Goal: Task Accomplishment & Management: Use online tool/utility

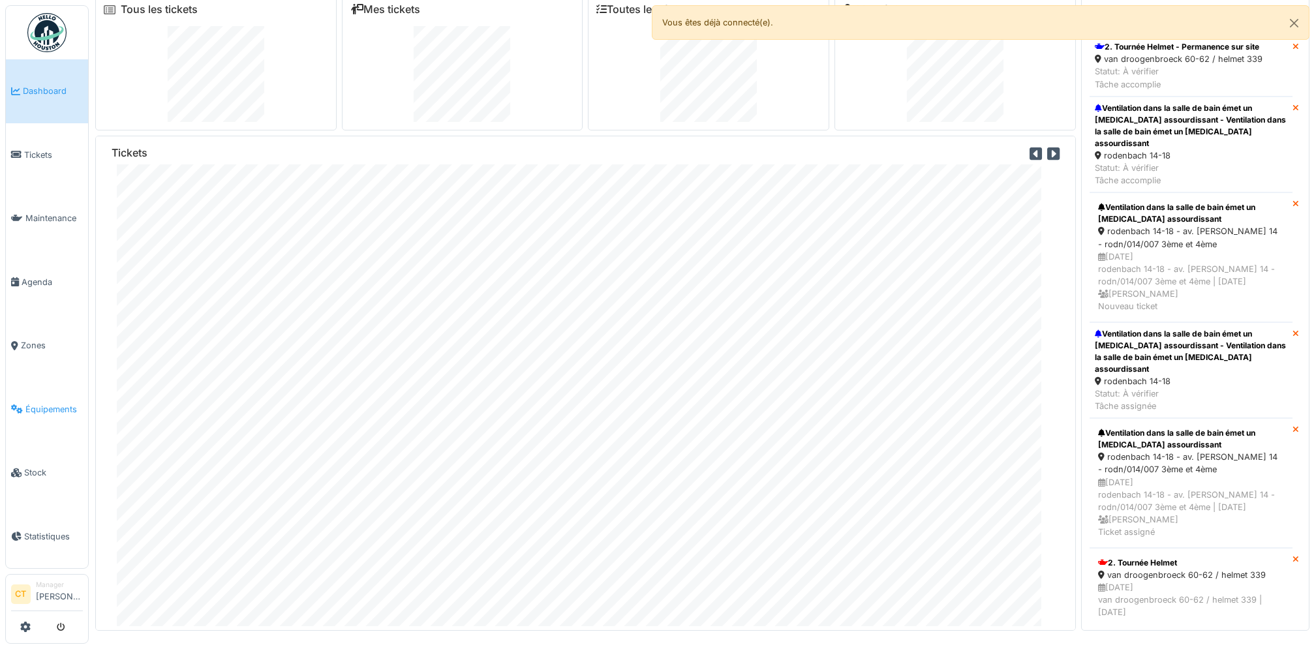
scroll to position [14, 0]
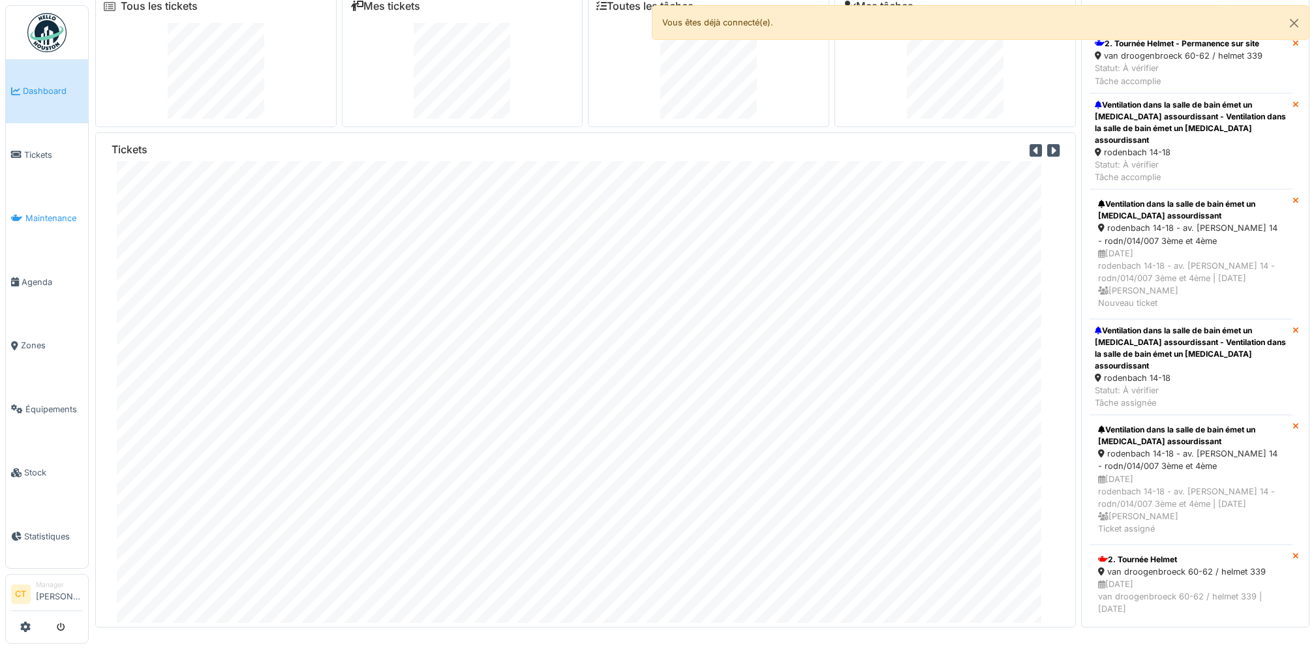
click at [46, 217] on span "Maintenance" at bounding box center [53, 218] width 57 height 12
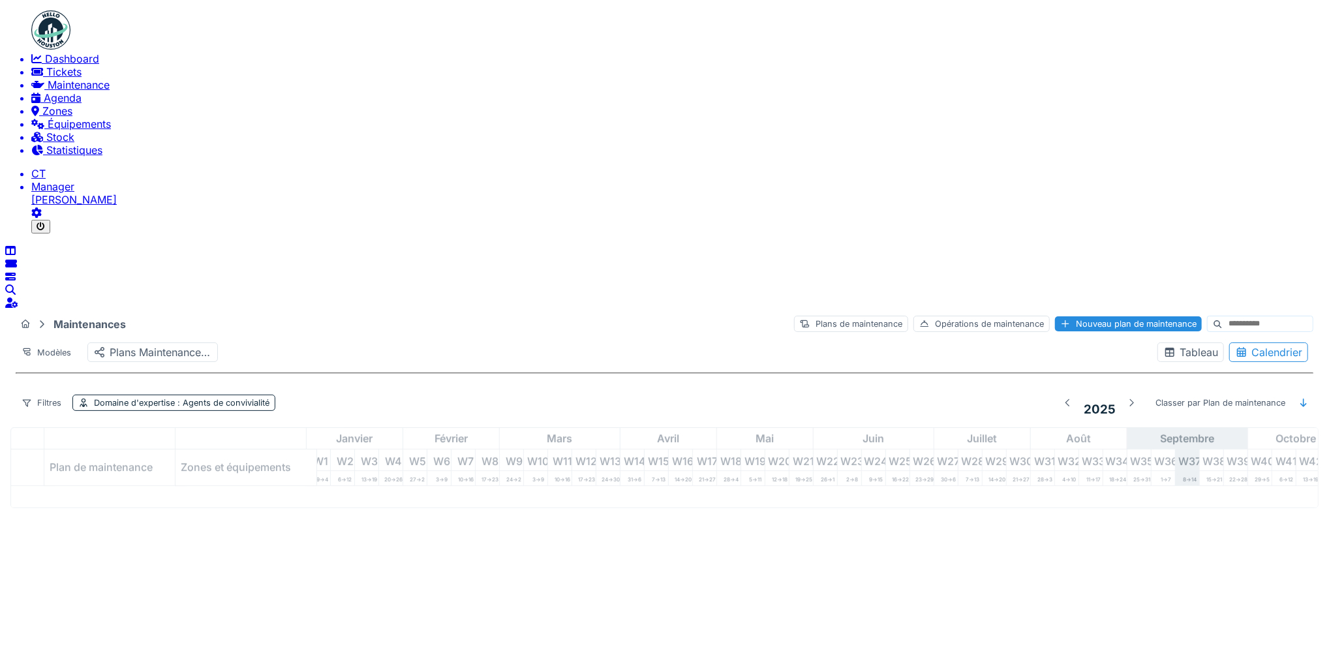
click at [50, 78] on span "Tickets" at bounding box center [63, 71] width 35 height 13
click at [46, 78] on span "Tickets" at bounding box center [63, 71] width 35 height 13
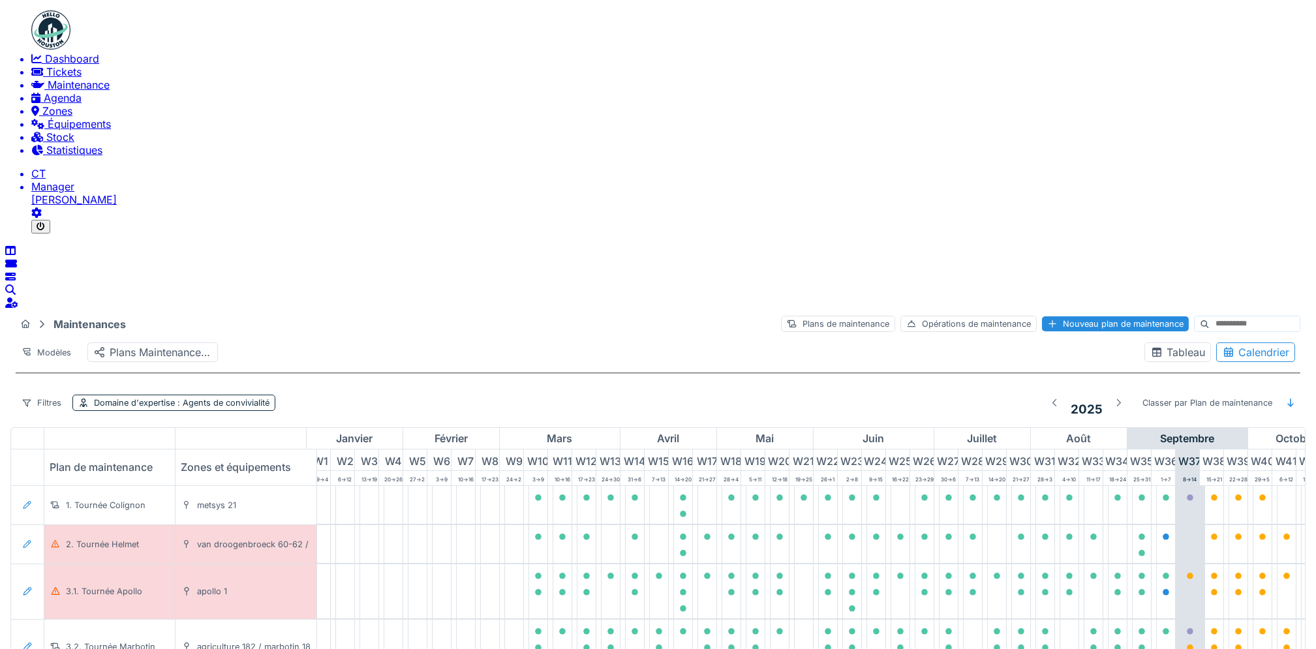
scroll to position [0, 361]
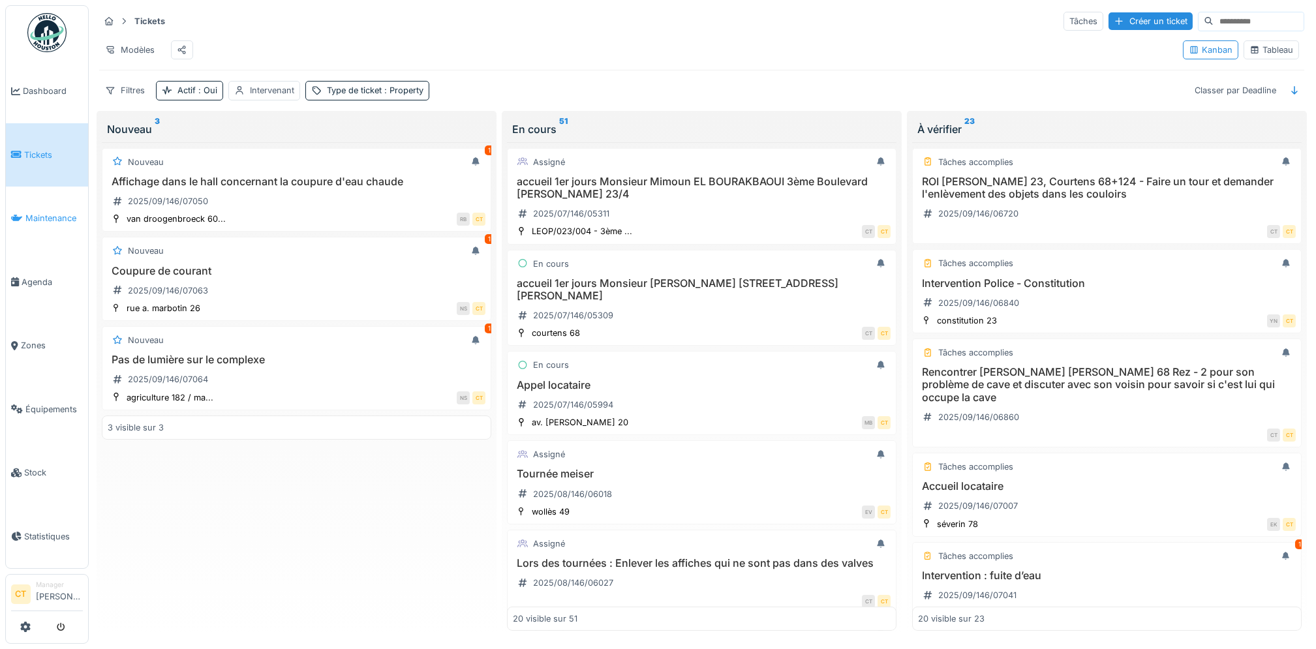
click at [42, 217] on span "Maintenance" at bounding box center [53, 218] width 57 height 12
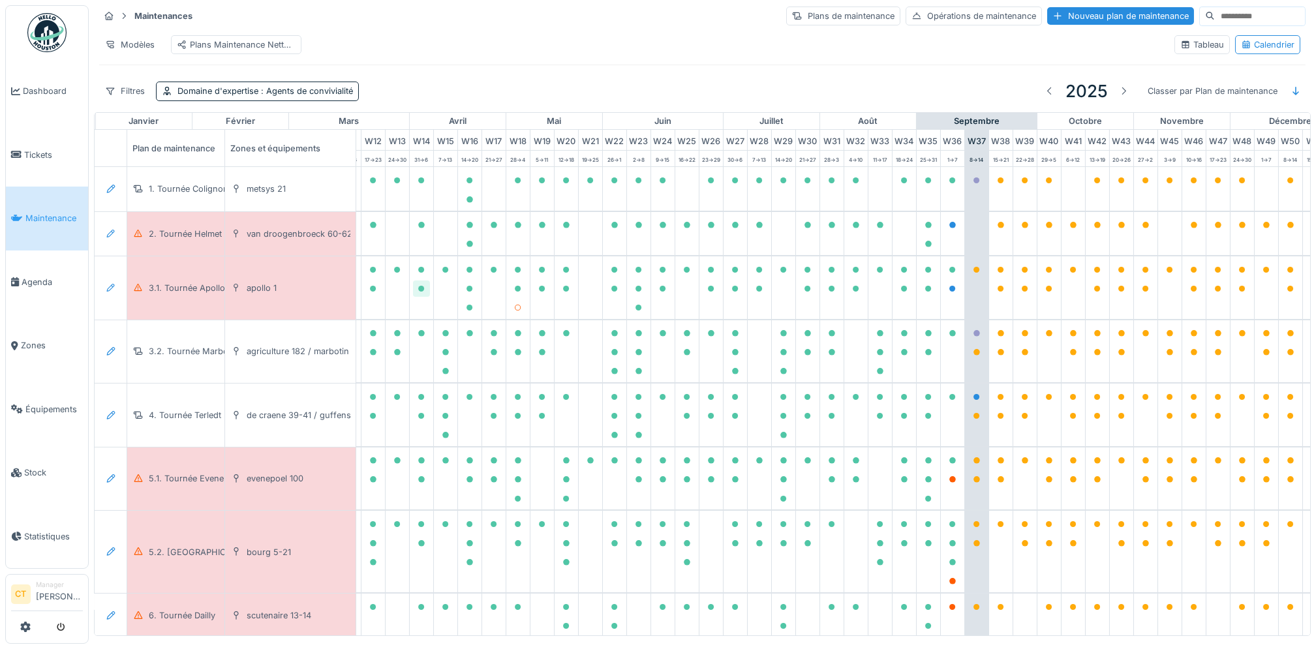
scroll to position [0, 361]
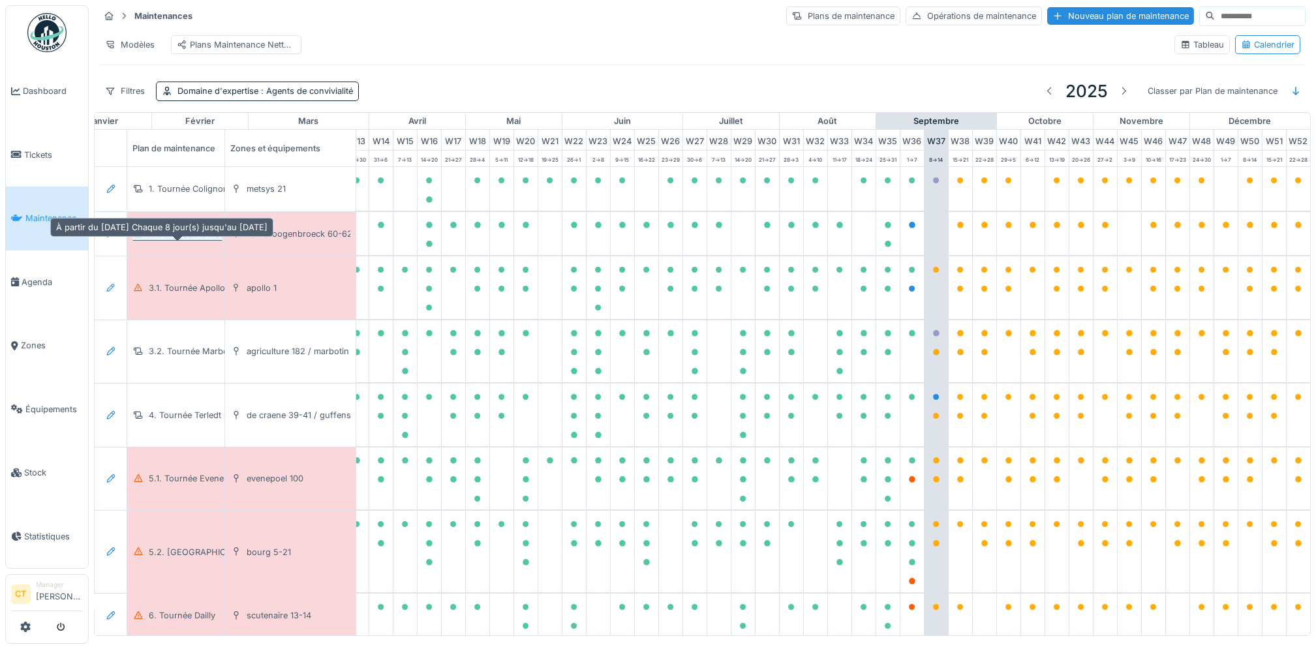
click at [183, 240] on div "2. Tournée Helmet" at bounding box center [185, 234] width 73 height 12
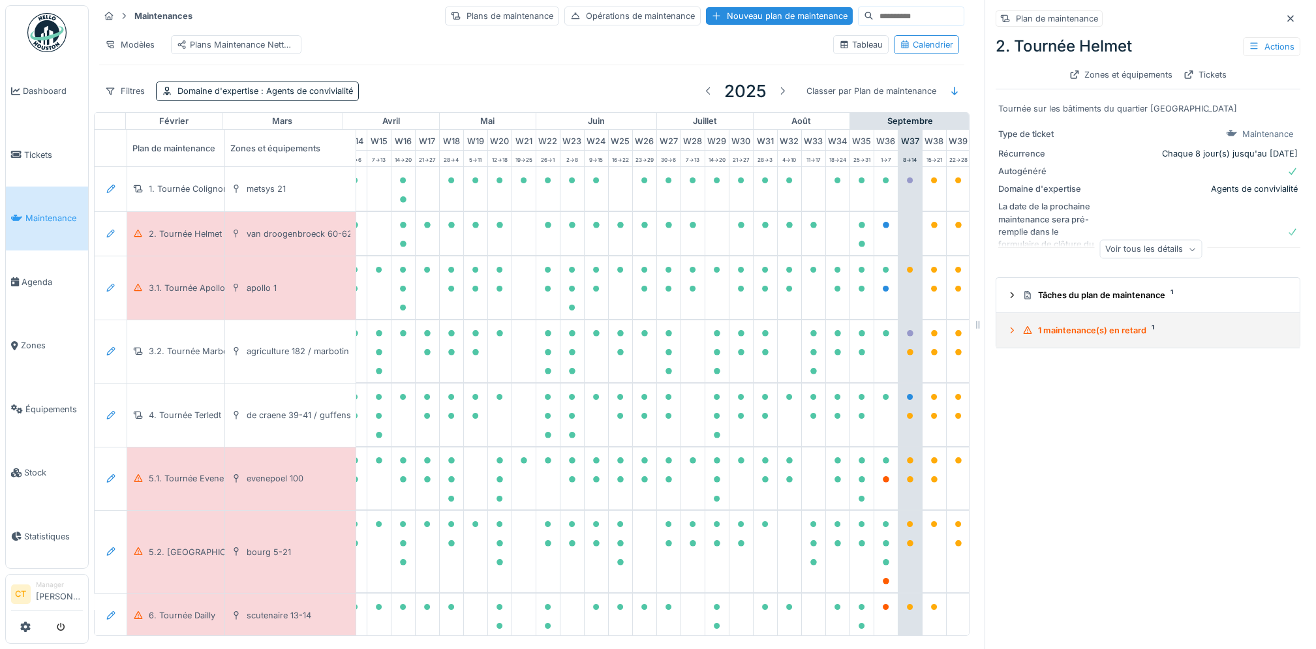
click at [1092, 331] on div "1 maintenance(s) en retard 1" at bounding box center [1153, 330] width 262 height 12
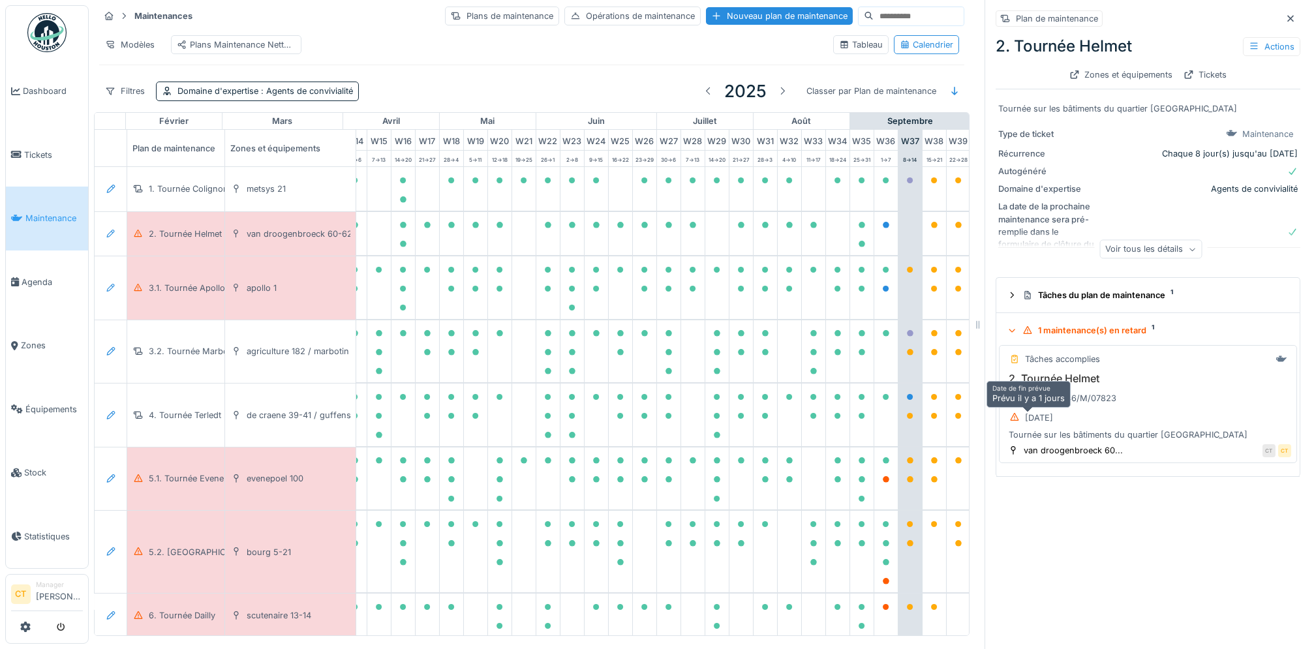
click at [1025, 421] on div "07/09/2025" at bounding box center [1039, 418] width 28 height 12
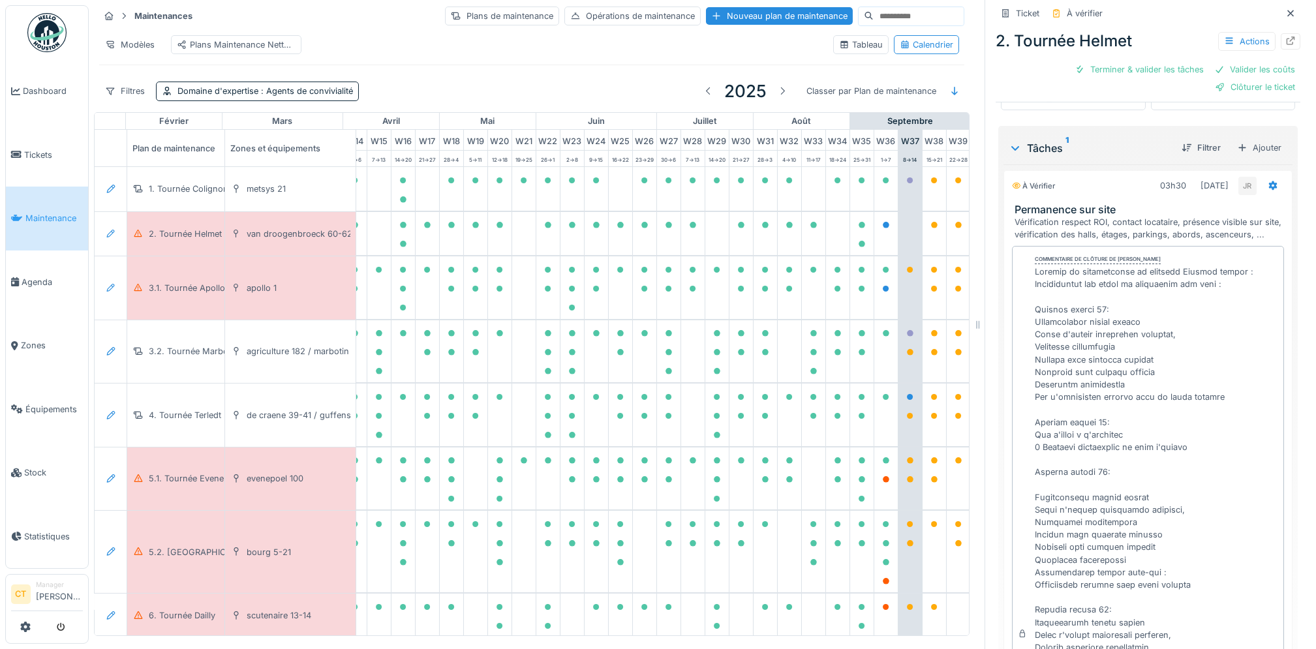
scroll to position [23, 0]
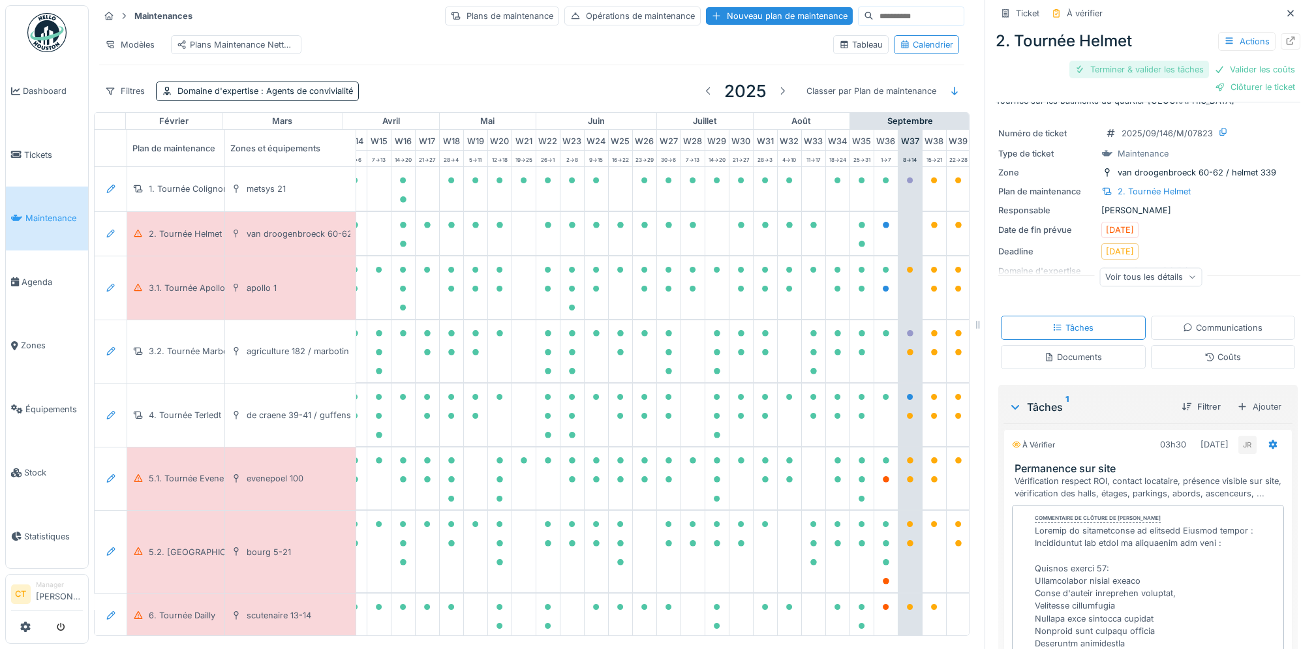
click at [1131, 70] on div "Terminer & valider les tâches" at bounding box center [1139, 70] width 140 height 18
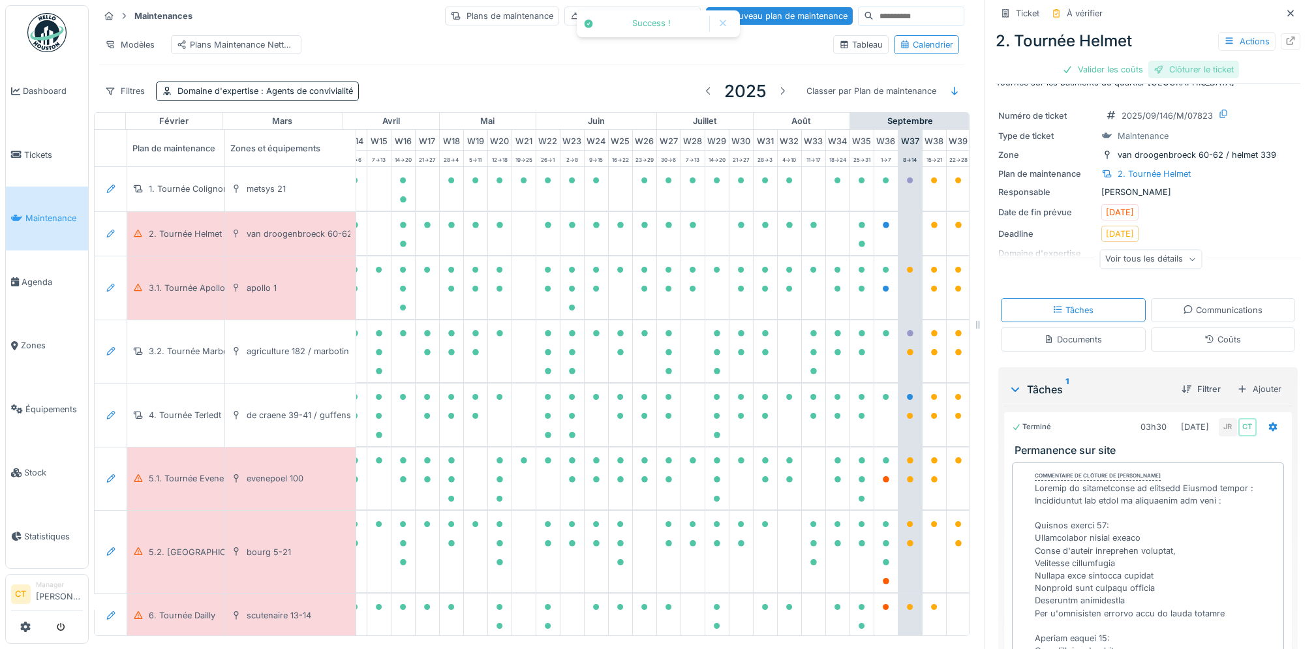
scroll to position [5, 0]
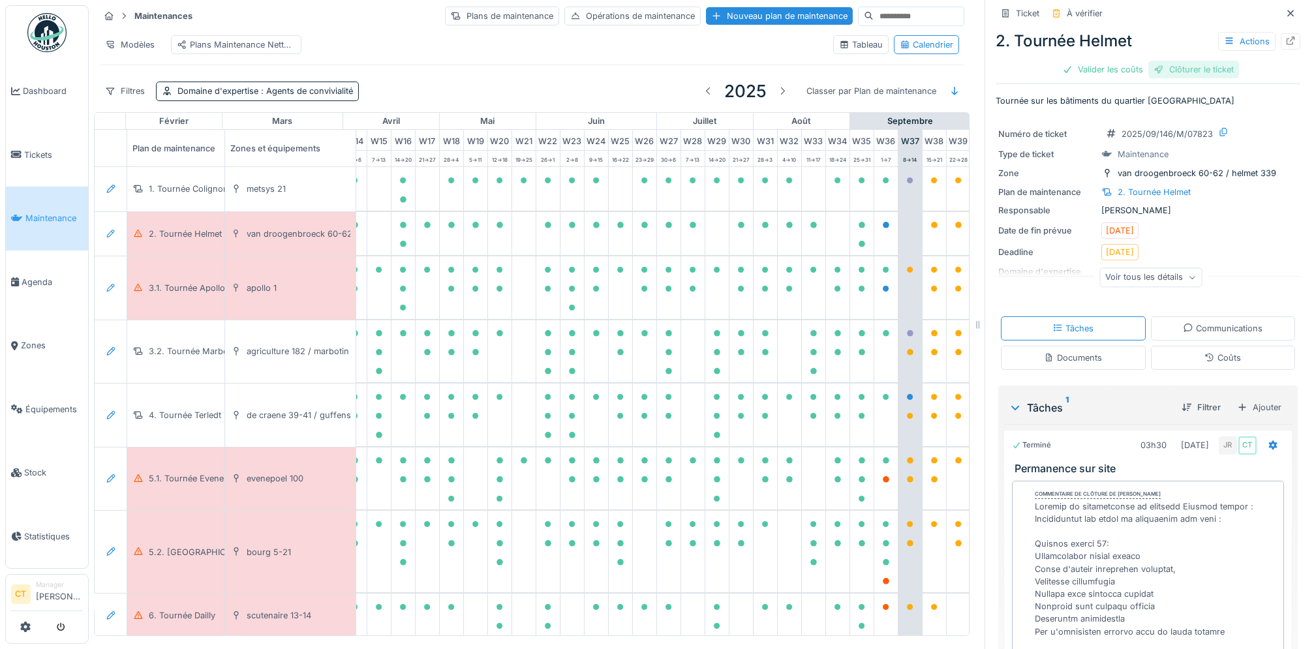
click at [1168, 73] on div "Clôturer le ticket" at bounding box center [1193, 70] width 91 height 18
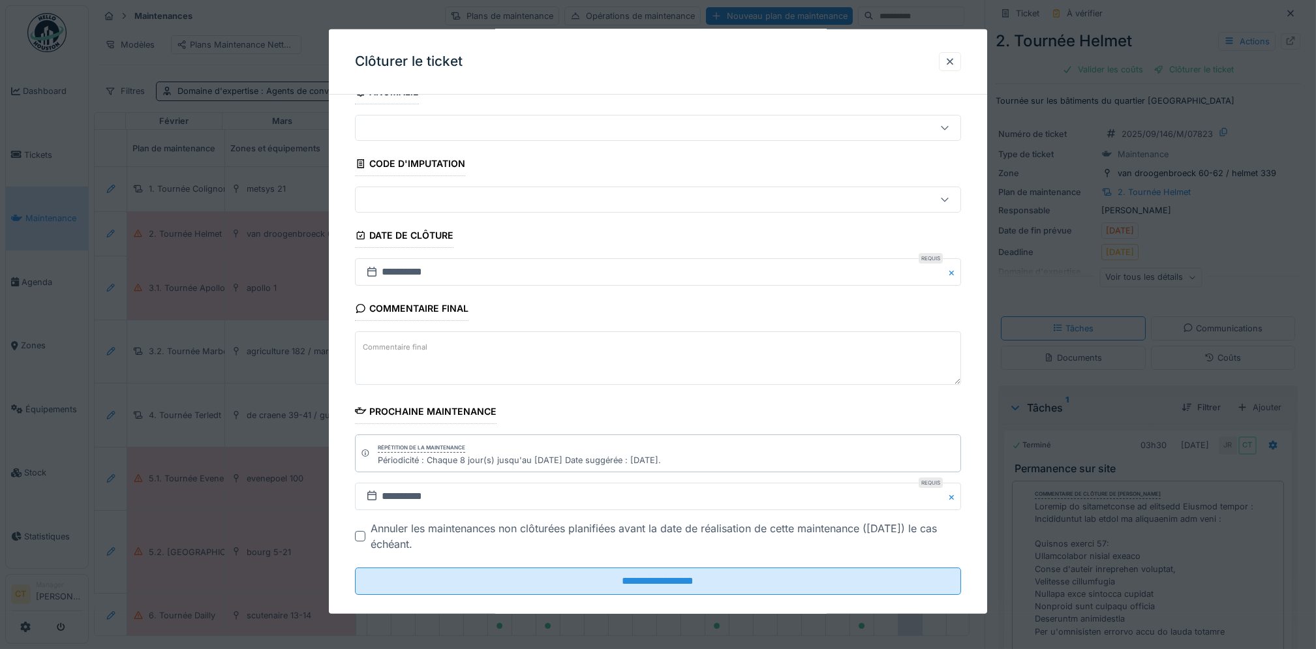
scroll to position [44, 0]
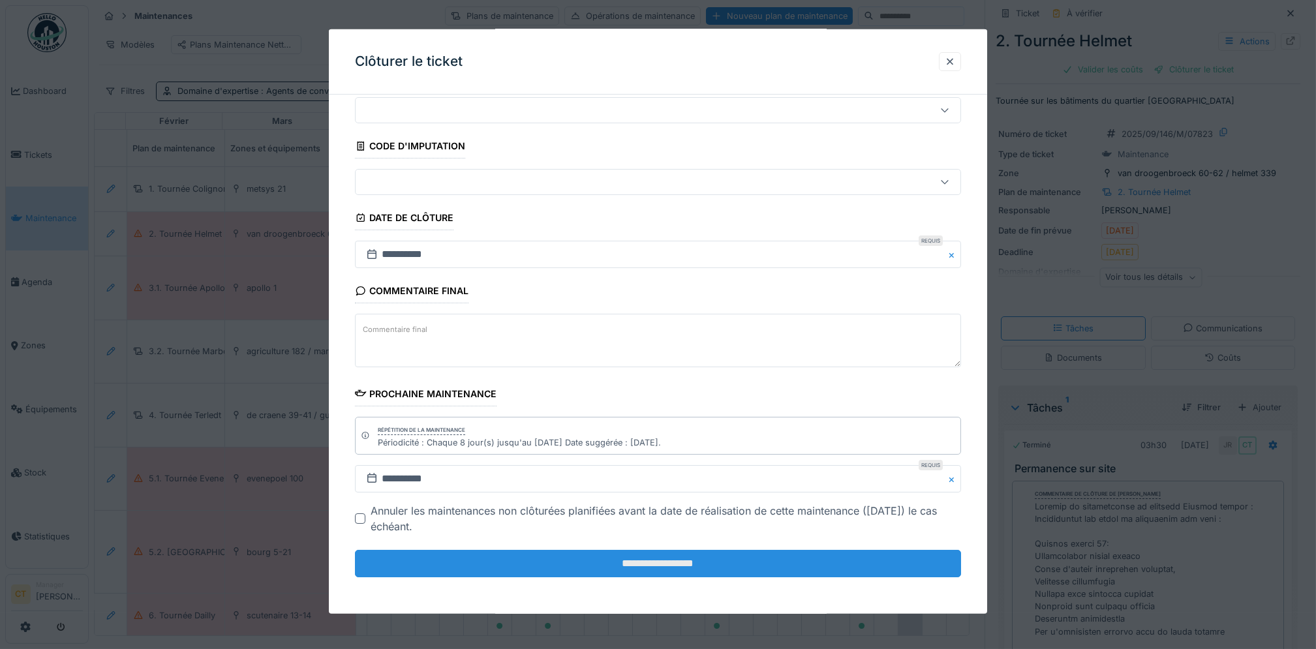
click at [795, 567] on input "**********" at bounding box center [658, 563] width 606 height 27
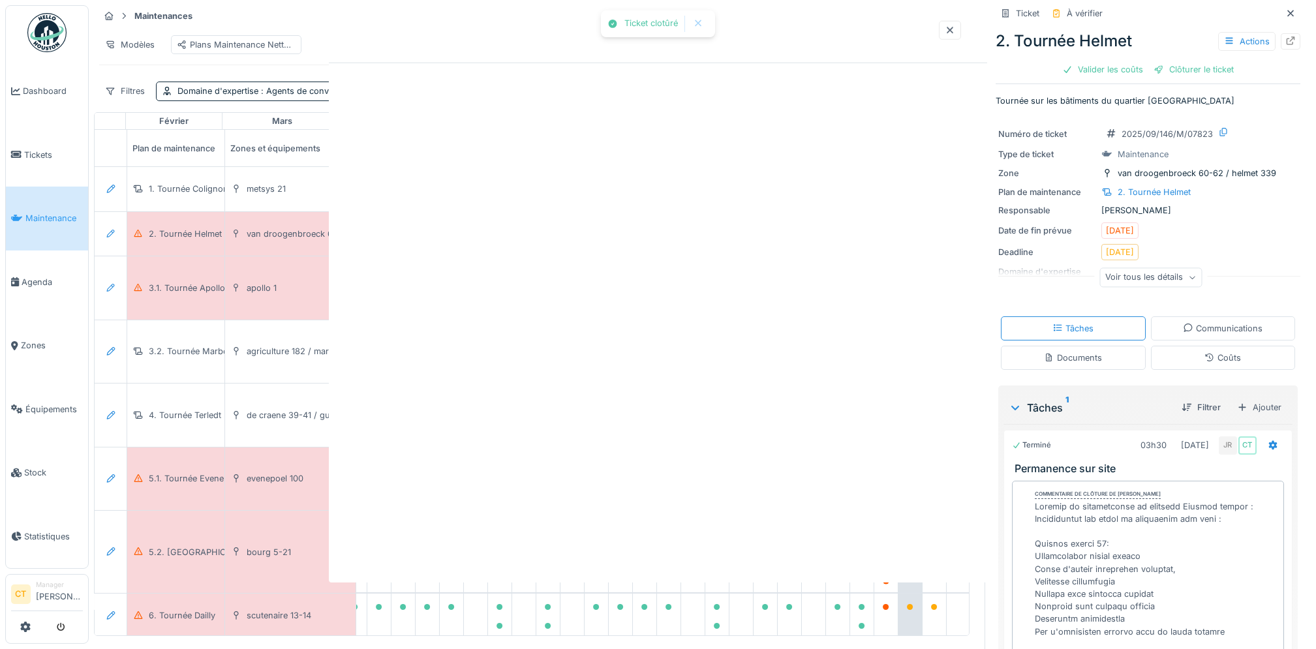
scroll to position [0, 0]
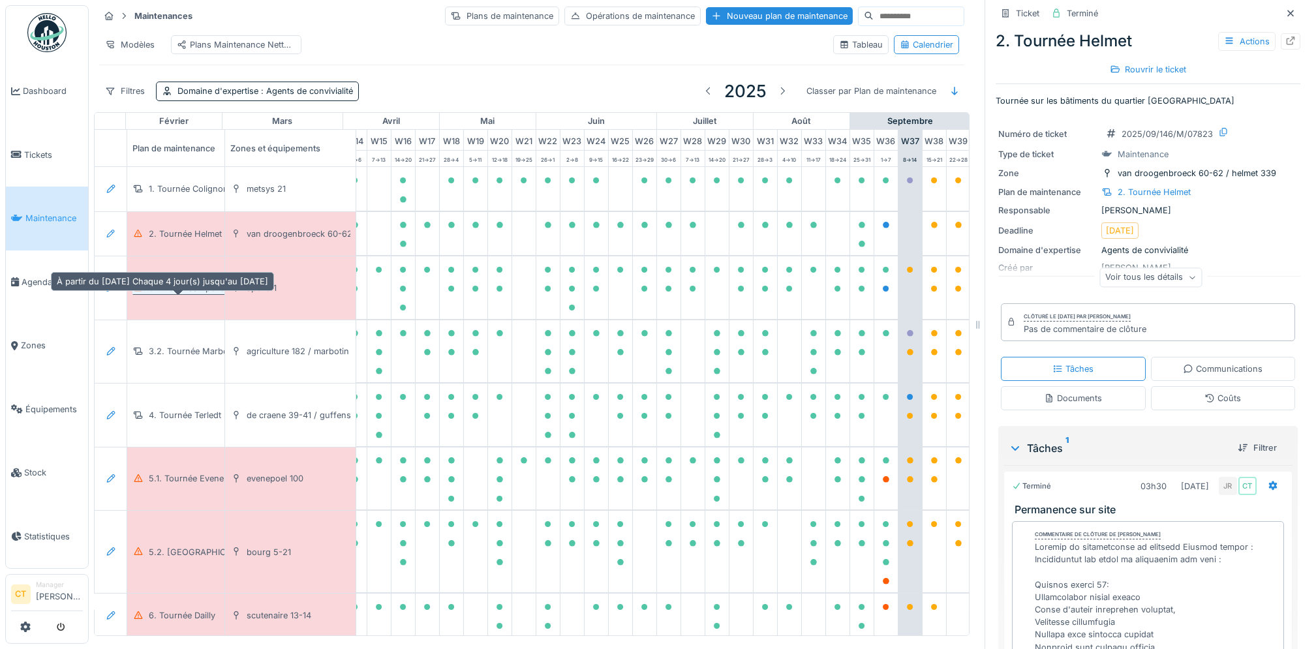
click at [180, 294] on div "3.1. Tournée Apollo" at bounding box center [187, 288] width 76 height 12
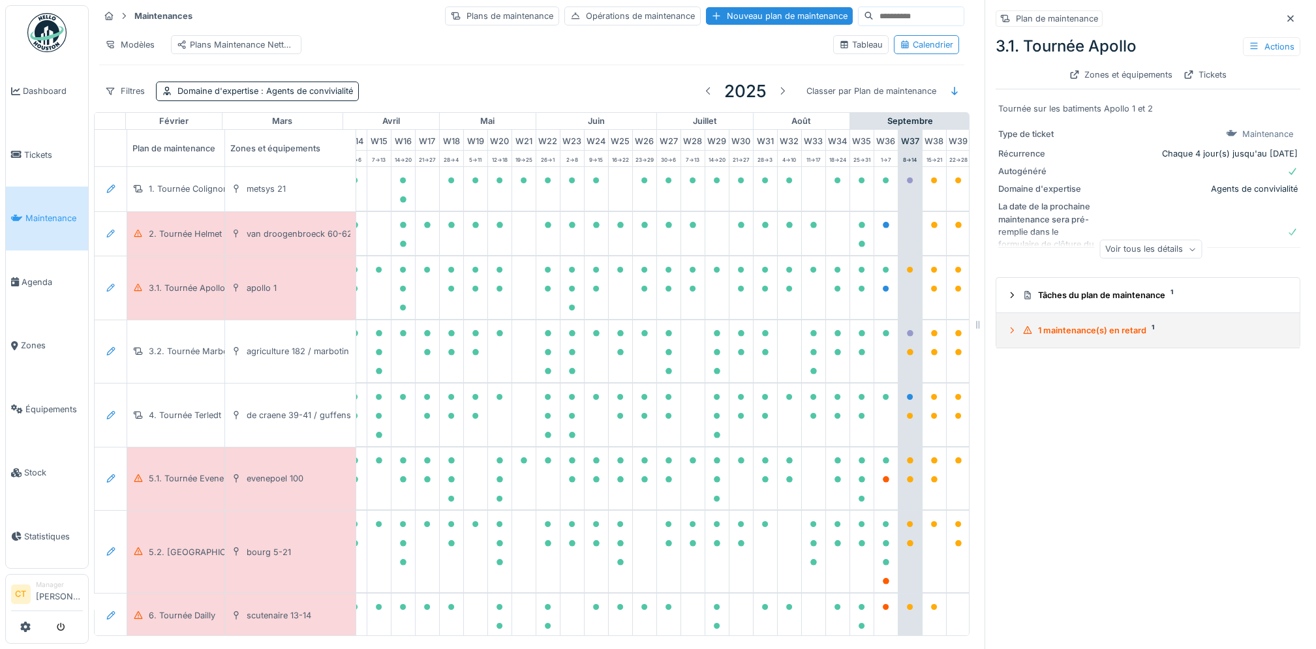
click at [1083, 336] on div "1 maintenance(s) en retard 1" at bounding box center [1153, 330] width 262 height 12
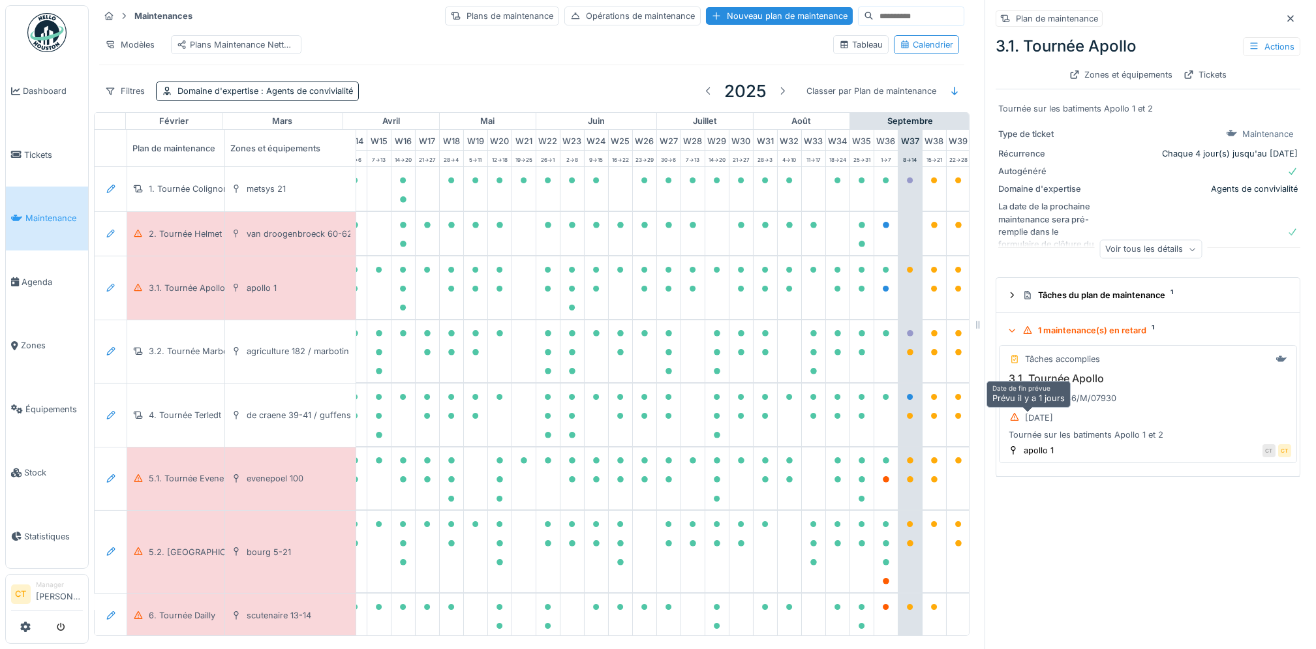
click at [1051, 423] on div "07/09/2025" at bounding box center [1039, 418] width 28 height 12
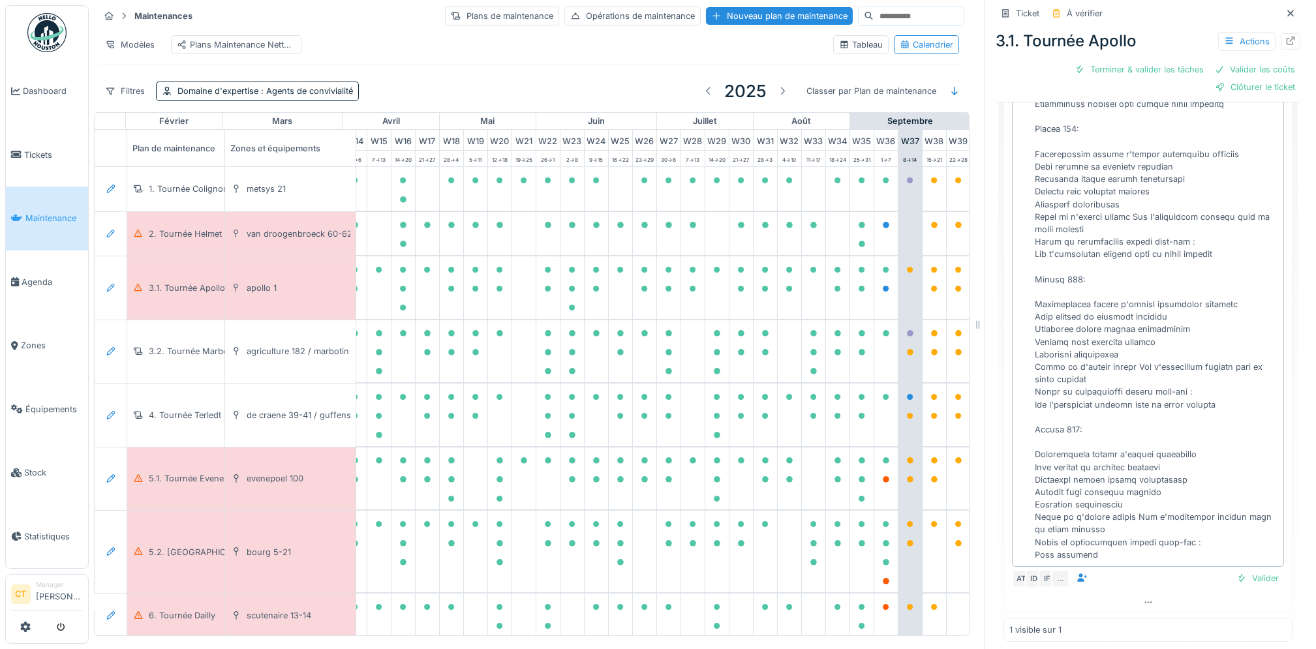
scroll to position [458, 0]
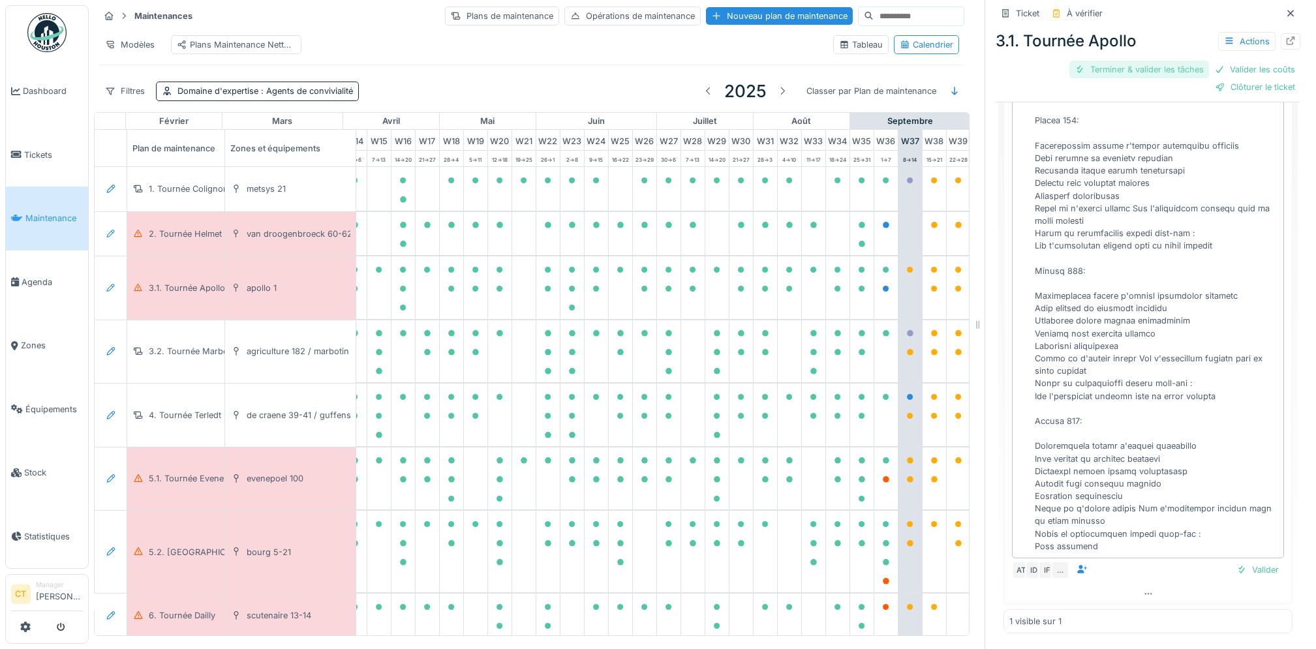
click at [1109, 74] on div "Terminer & valider les tâches" at bounding box center [1139, 70] width 140 height 18
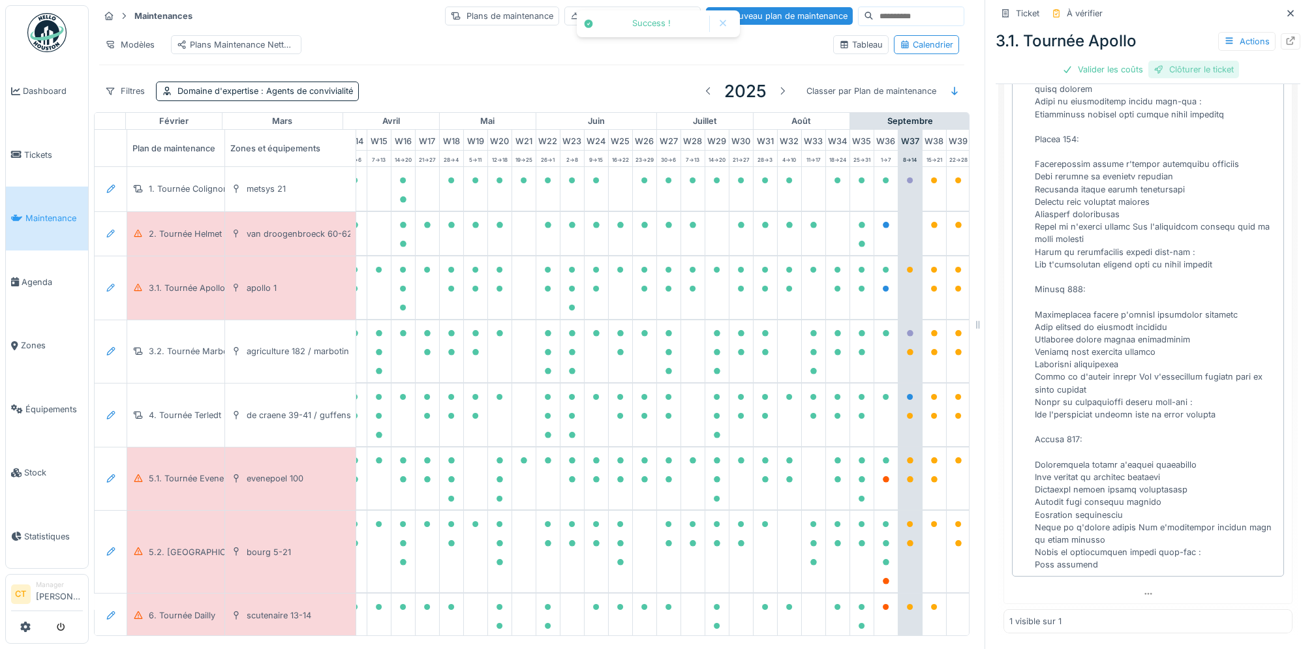
scroll to position [440, 0]
click at [1191, 70] on div "Clôturer le ticket" at bounding box center [1193, 70] width 91 height 18
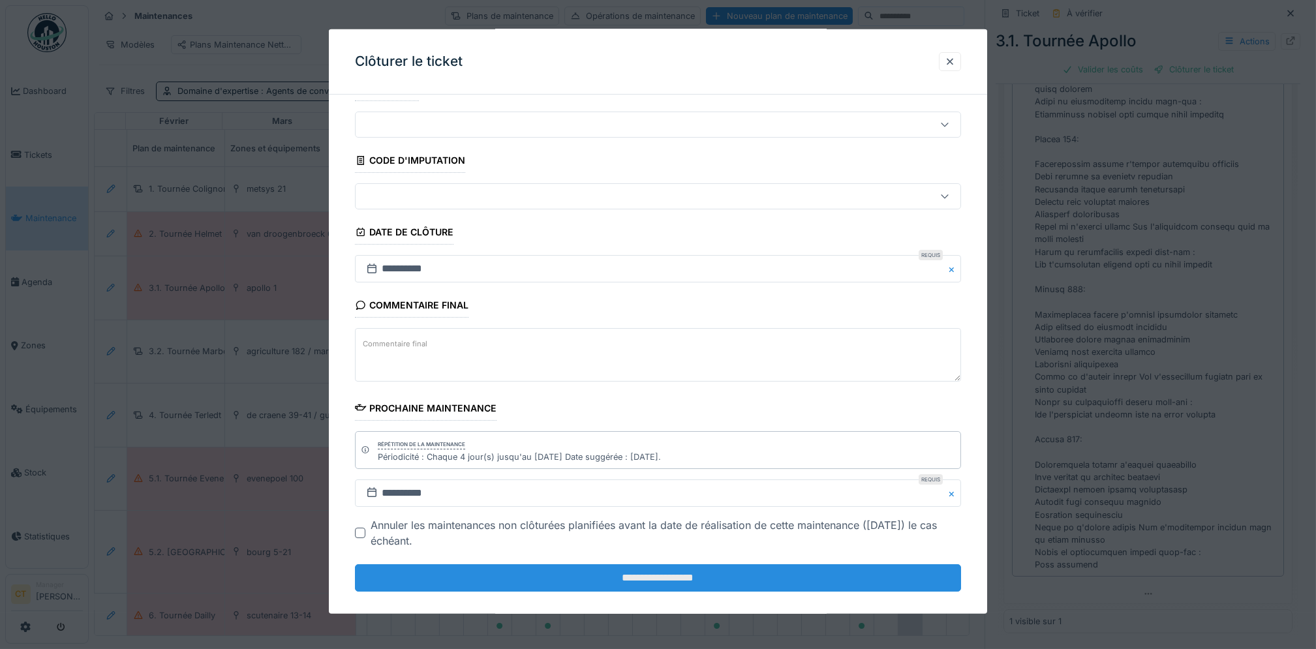
scroll to position [44, 0]
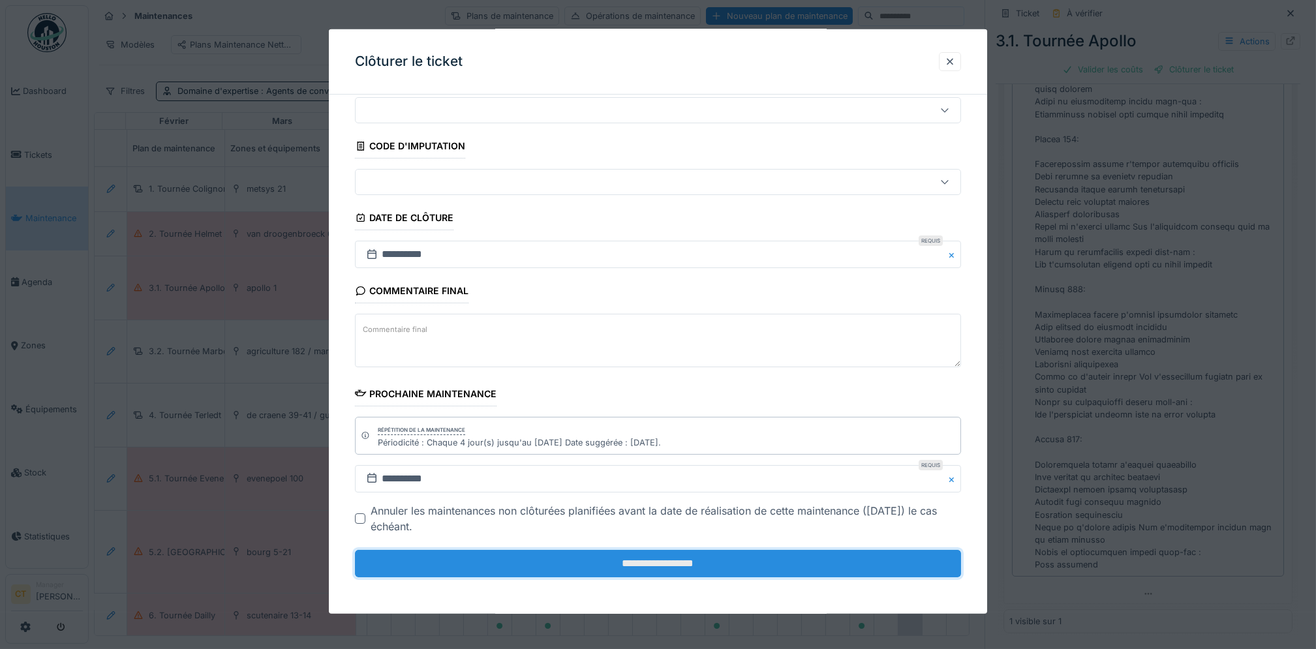
click at [686, 562] on input "**********" at bounding box center [658, 563] width 606 height 27
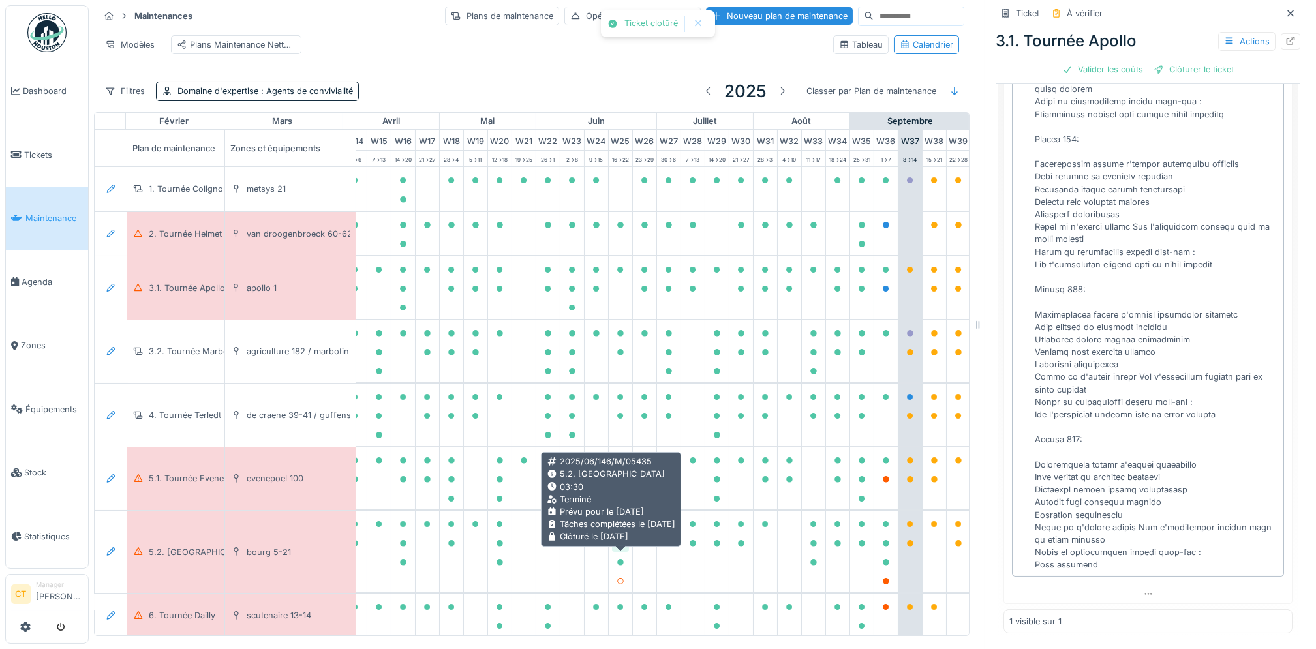
scroll to position [482, 0]
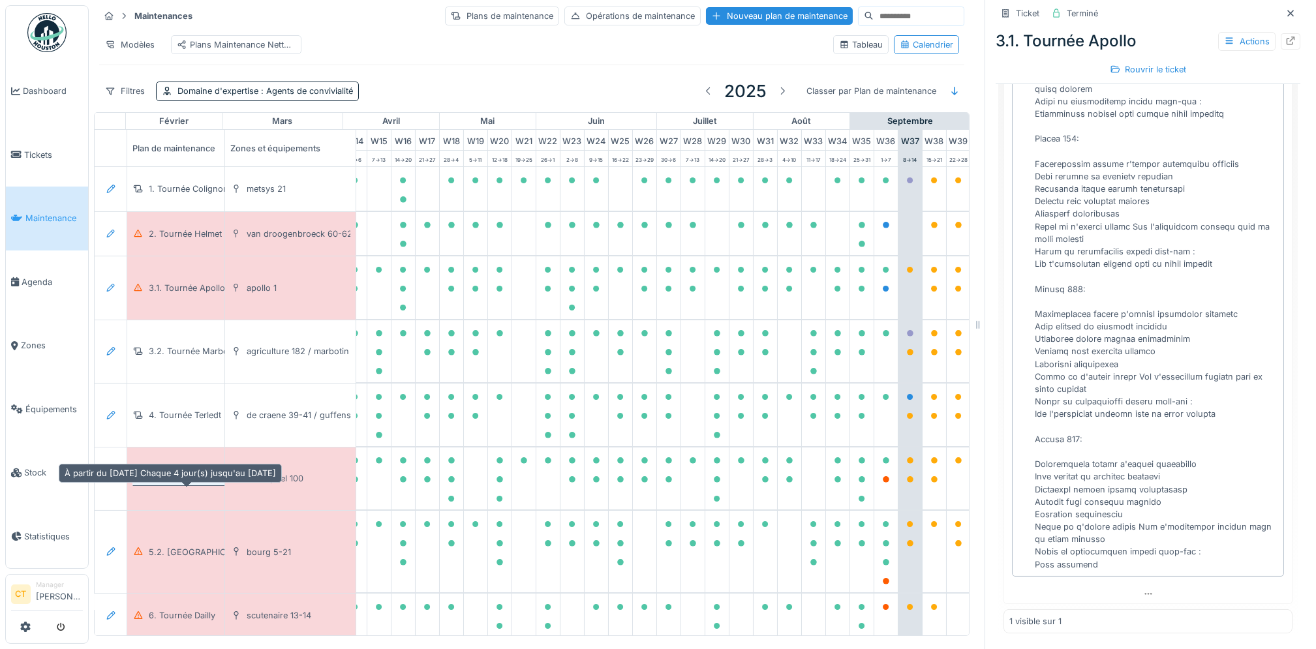
click at [189, 485] on div "5.1. Tournée Evenepoel" at bounding box center [195, 478] width 92 height 12
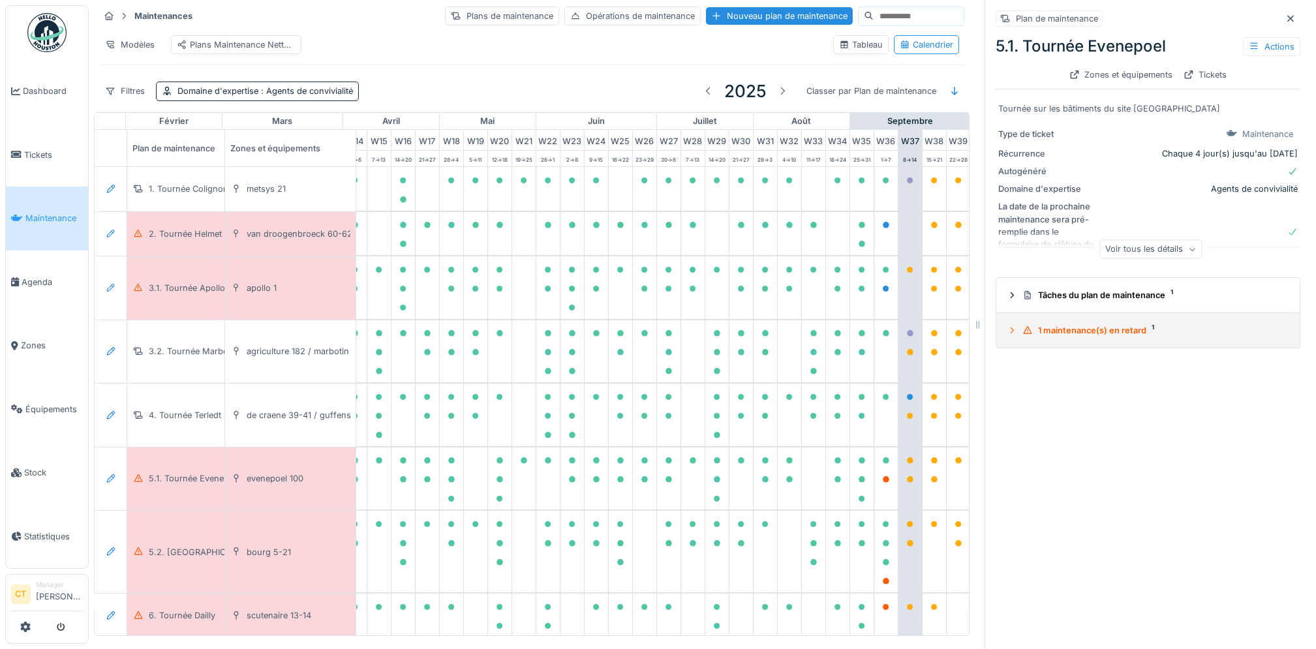
click at [1068, 332] on div "1 maintenance(s) en retard 1" at bounding box center [1153, 330] width 262 height 12
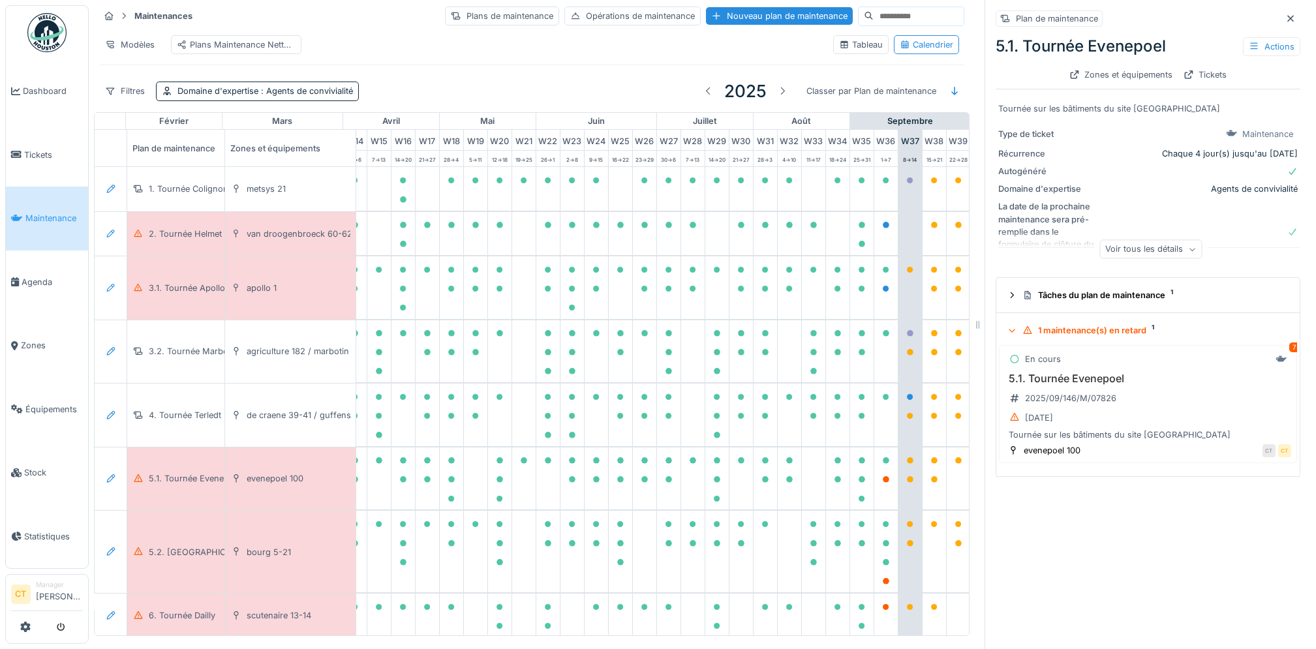
click at [1068, 331] on div "1 maintenance(s) en retard 1" at bounding box center [1153, 330] width 262 height 12
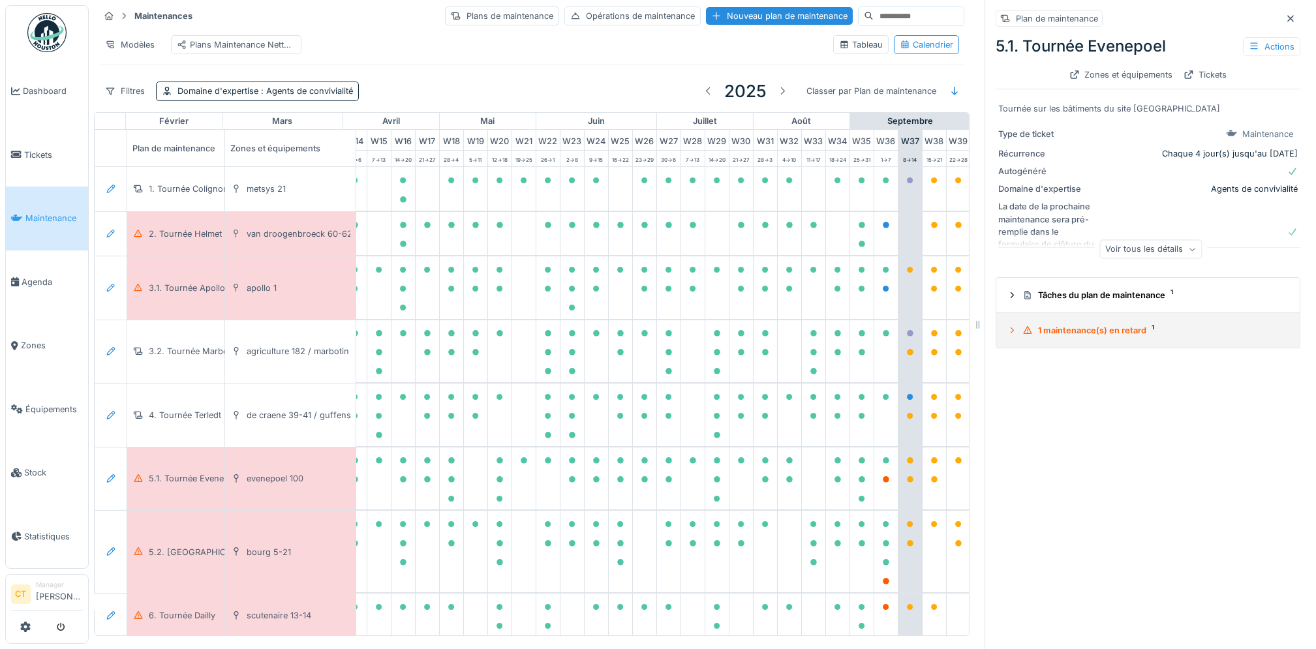
click at [1065, 337] on div "1 maintenance(s) en retard 1" at bounding box center [1153, 330] width 262 height 12
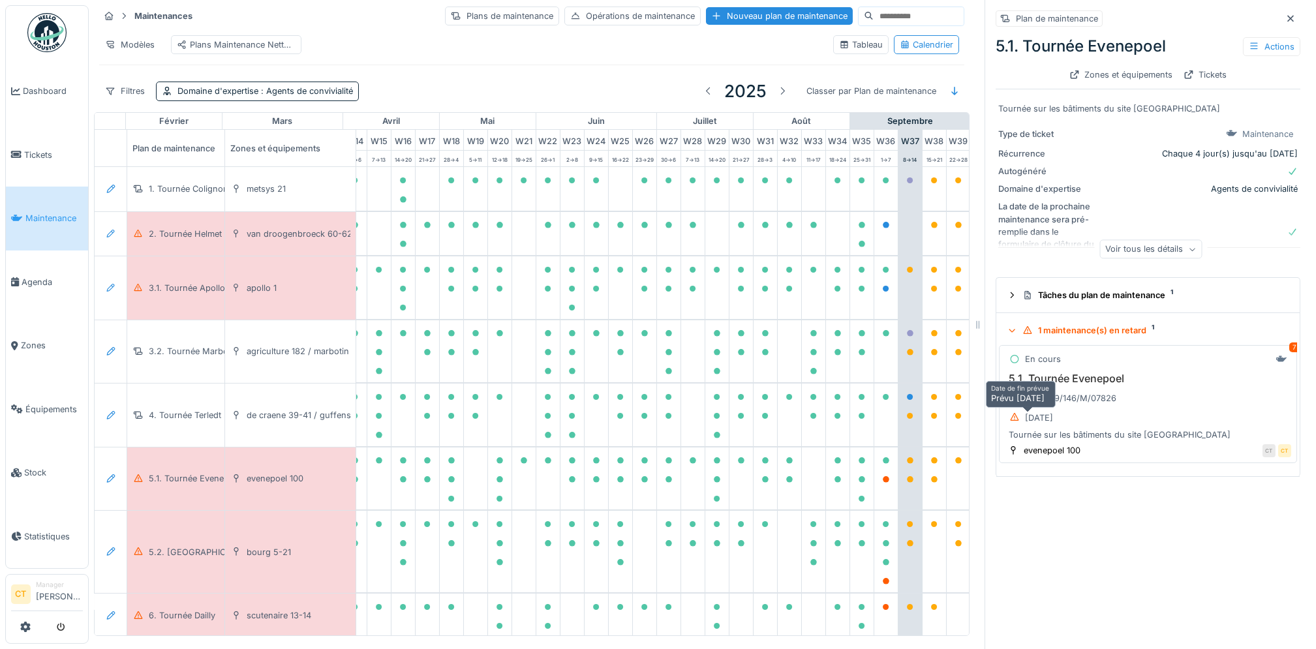
click at [1042, 423] on div "05/09/2025" at bounding box center [1039, 418] width 28 height 12
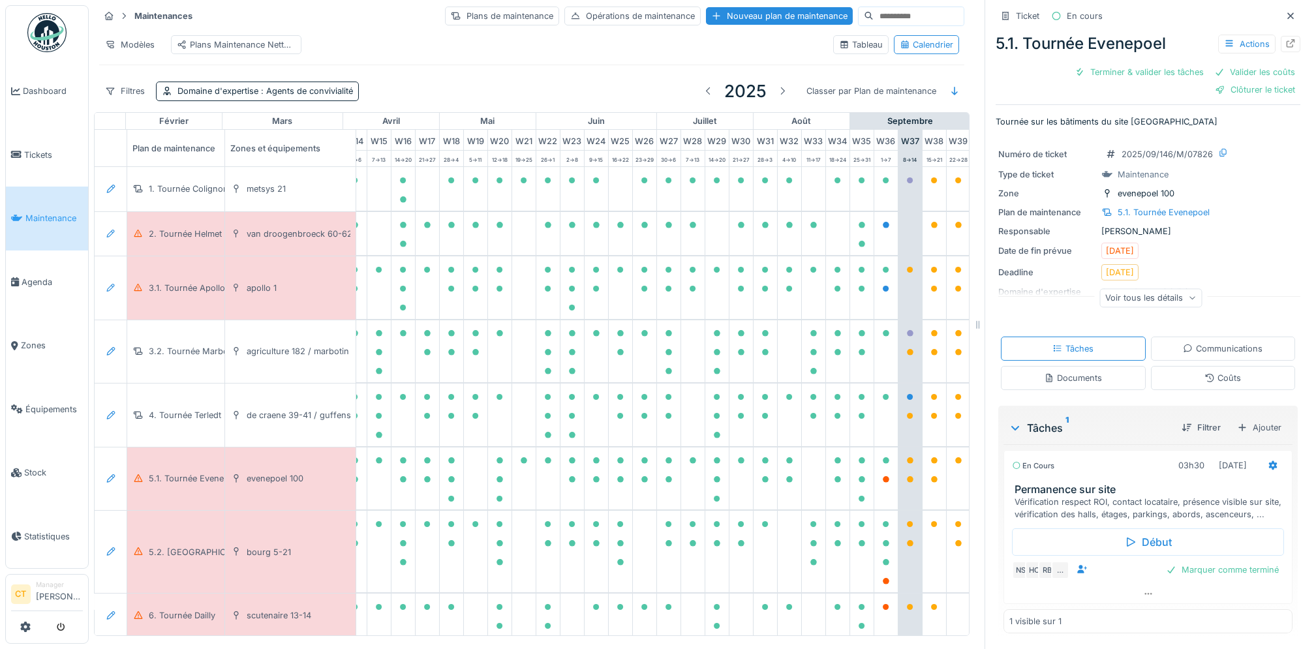
scroll to position [17, 0]
click at [1100, 76] on div "Terminer & valider les tâches" at bounding box center [1139, 72] width 140 height 18
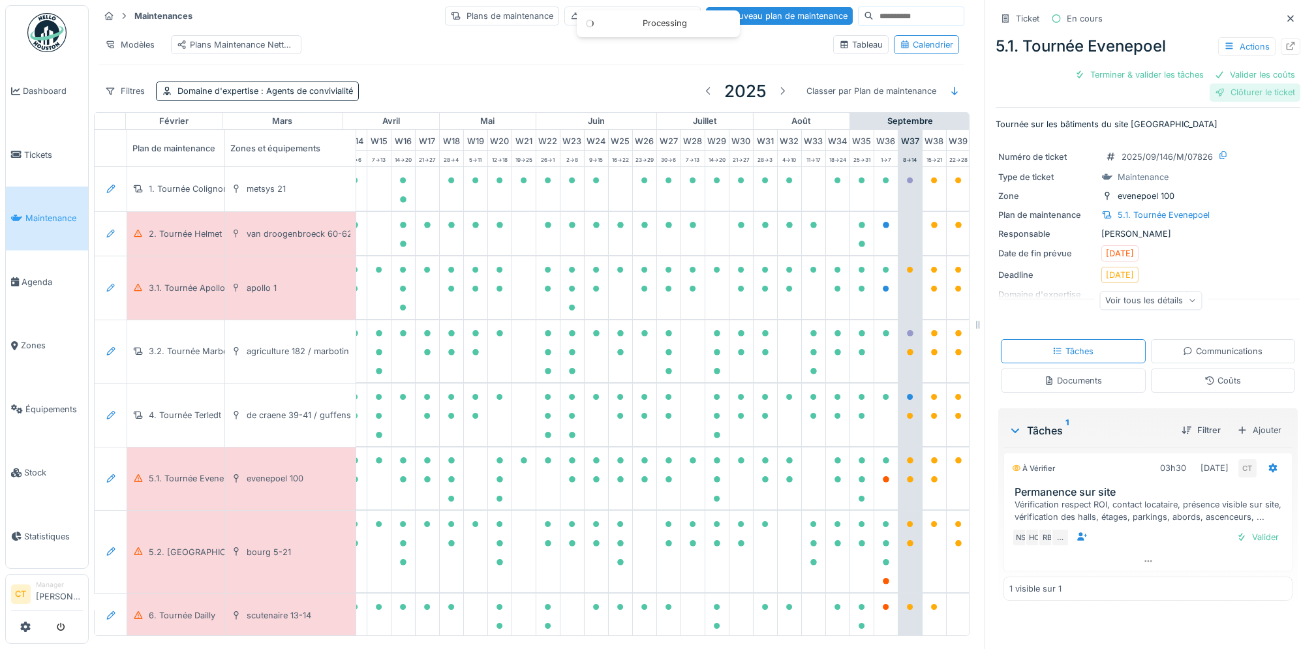
scroll to position [0, 0]
click at [1240, 94] on div "Ticket En cours 5.1. Tournée Evenepoel Actions Terminer & valider les tâches Va…" at bounding box center [1148, 287] width 305 height 574
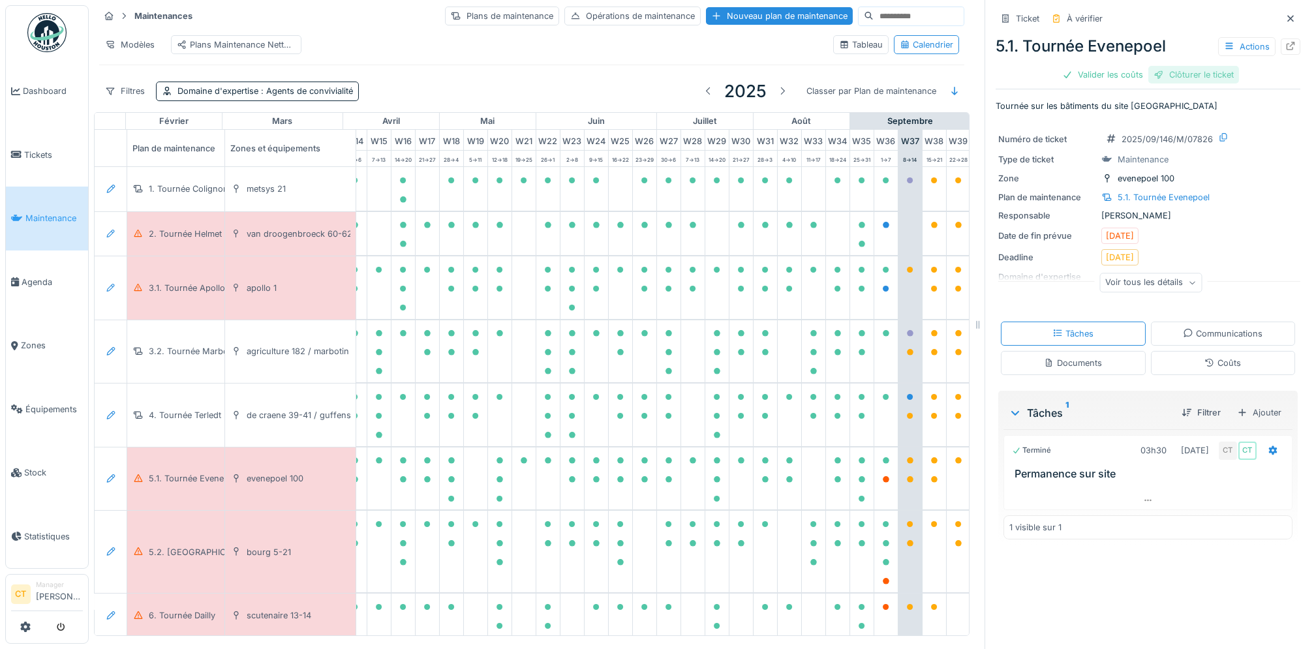
click at [1175, 78] on div "Clôturer le ticket" at bounding box center [1193, 75] width 91 height 18
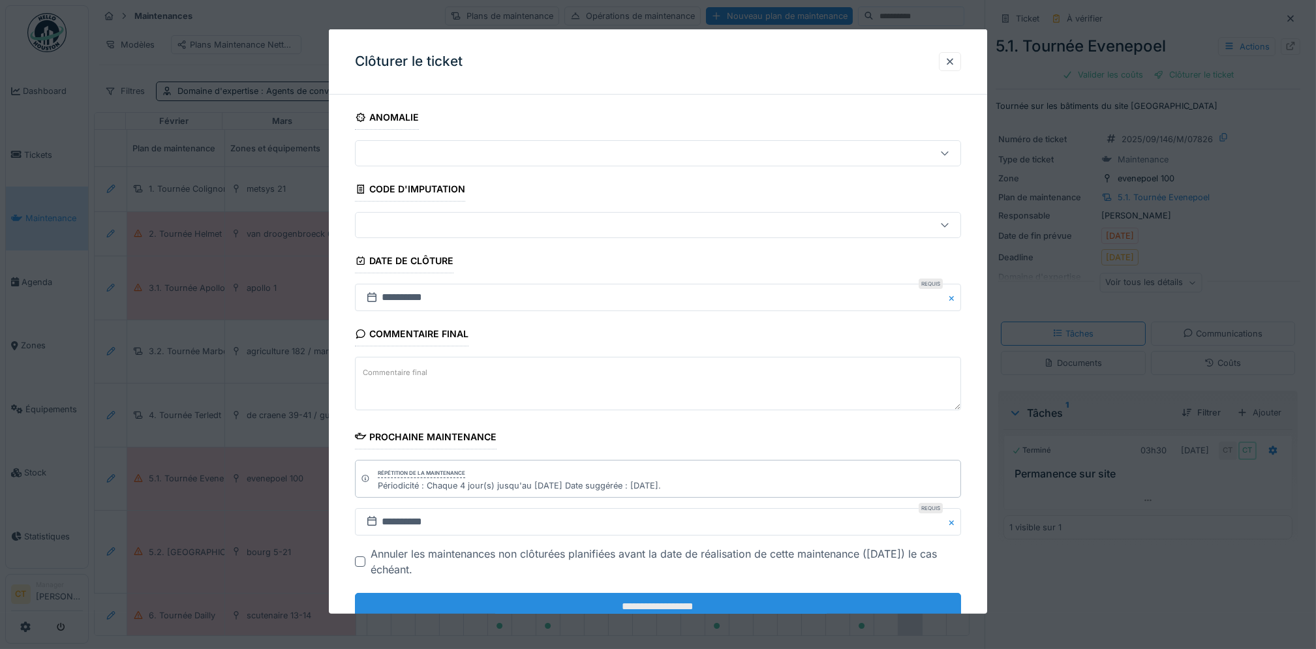
click at [789, 604] on input "**********" at bounding box center [658, 606] width 606 height 27
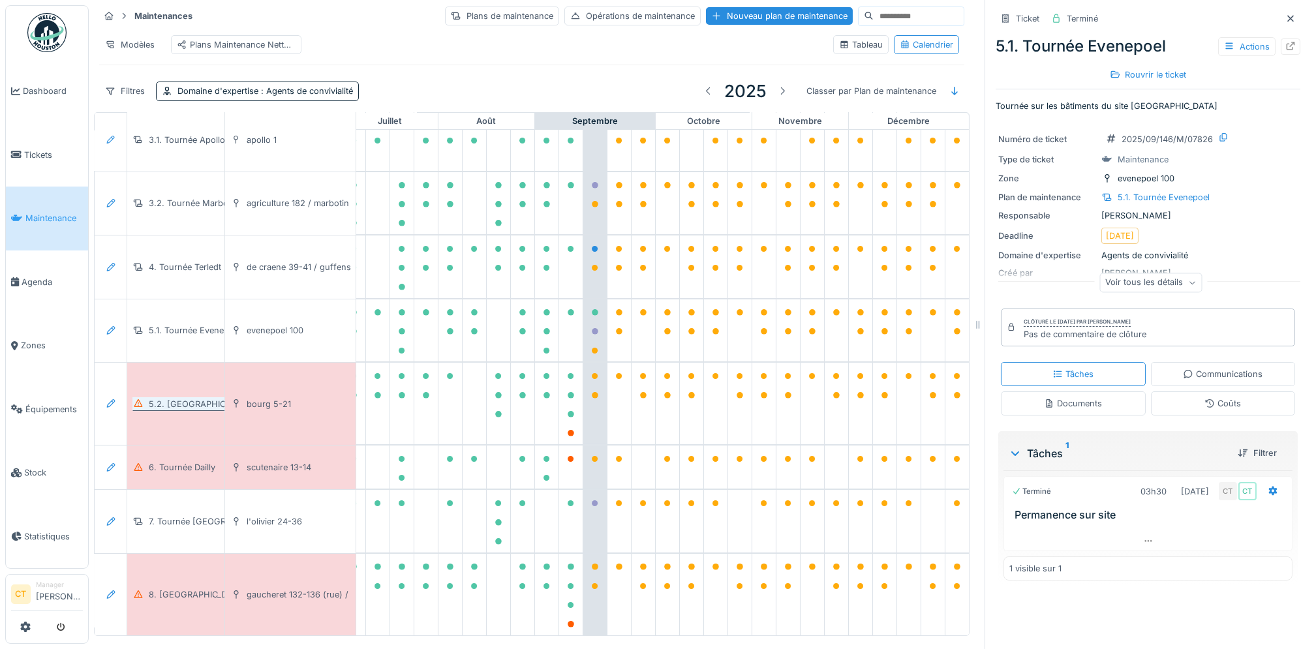
scroll to position [191, 716]
click at [183, 398] on div "5.2. [GEOGRAPHIC_DATA]" at bounding box center [201, 404] width 105 height 12
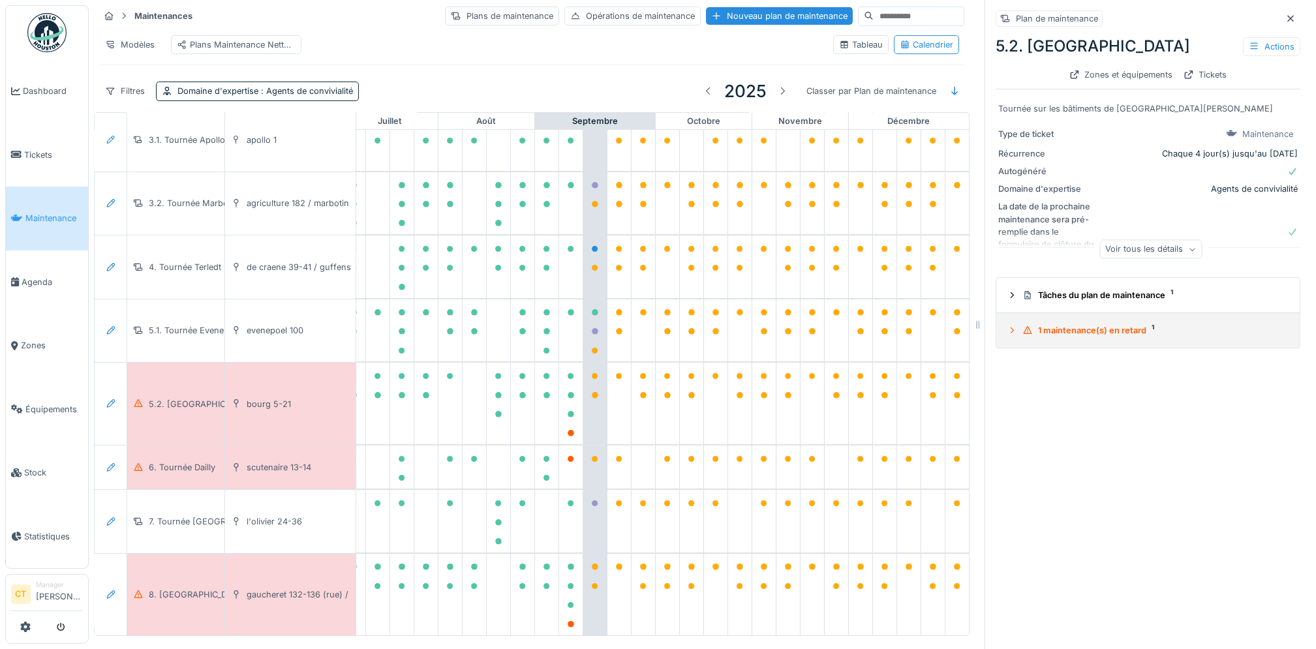
drag, startPoint x: 1064, startPoint y: 331, endPoint x: 1063, endPoint y: 324, distance: 7.2
click at [1064, 331] on div "1 maintenance(s) en retard 1" at bounding box center [1153, 330] width 262 height 12
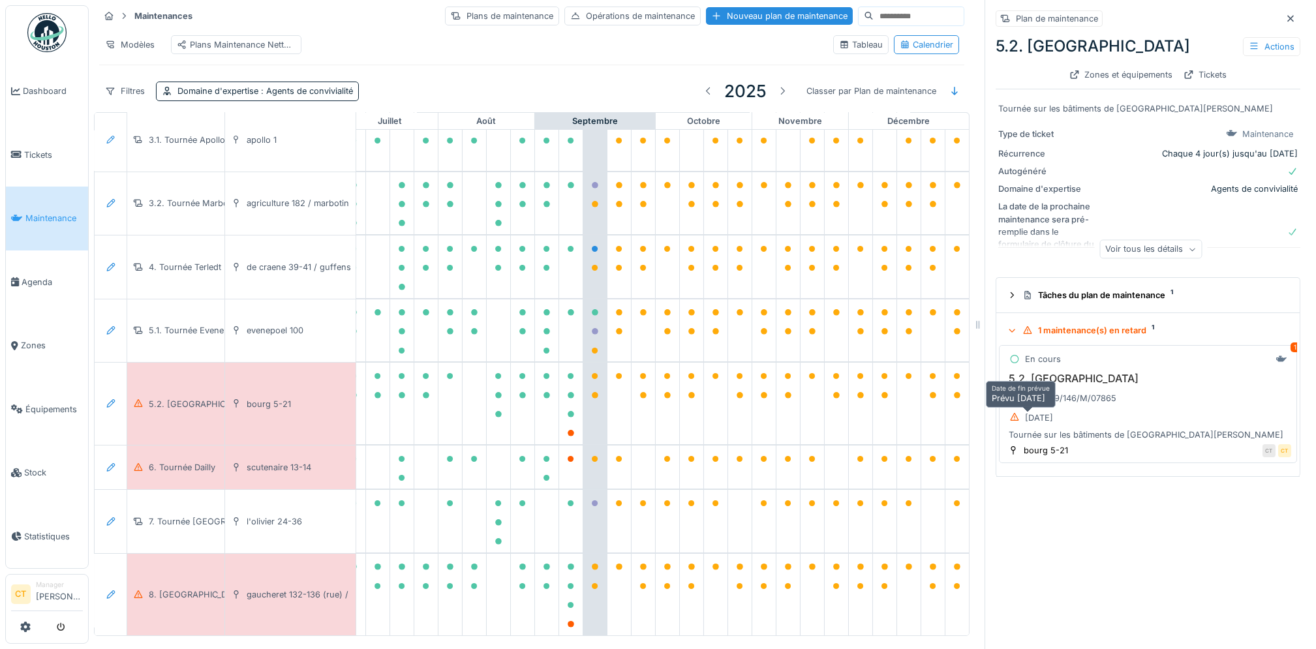
click at [1040, 426] on div "[DATE]" at bounding box center [1031, 418] width 53 height 16
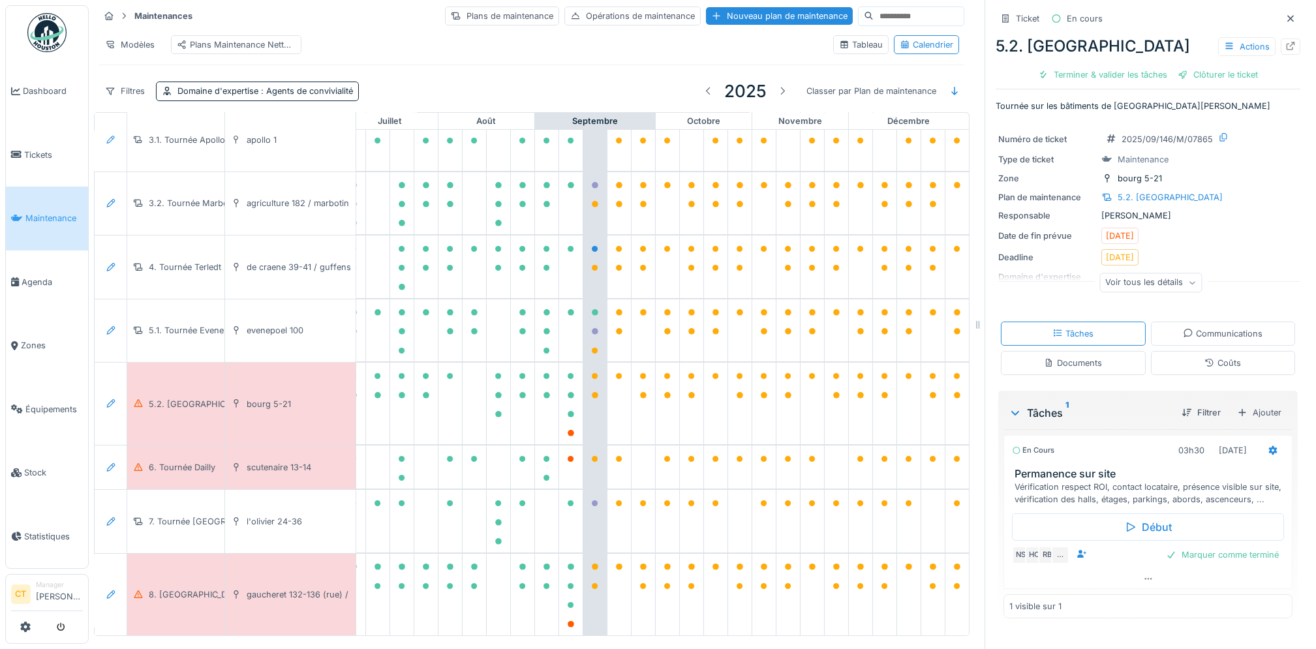
scroll to position [13, 0]
click at [1103, 66] on div "Terminer & valider les tâches" at bounding box center [1103, 75] width 140 height 18
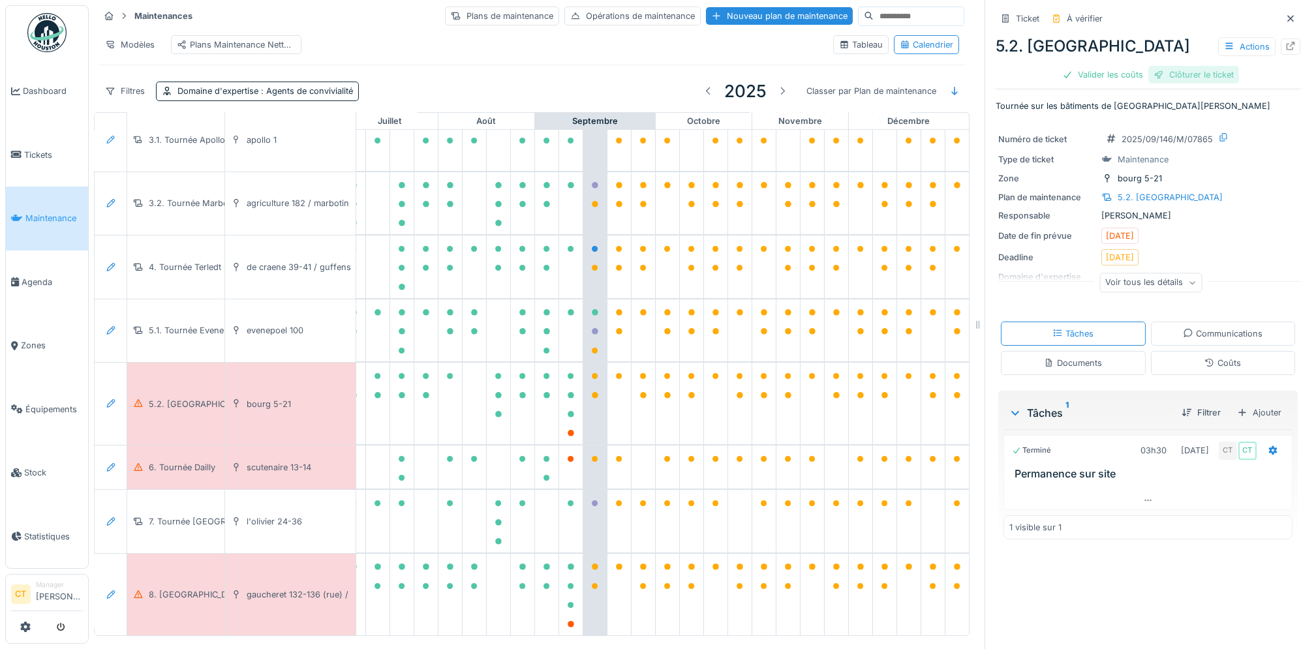
click at [1177, 66] on div "Clôturer le ticket" at bounding box center [1193, 75] width 91 height 18
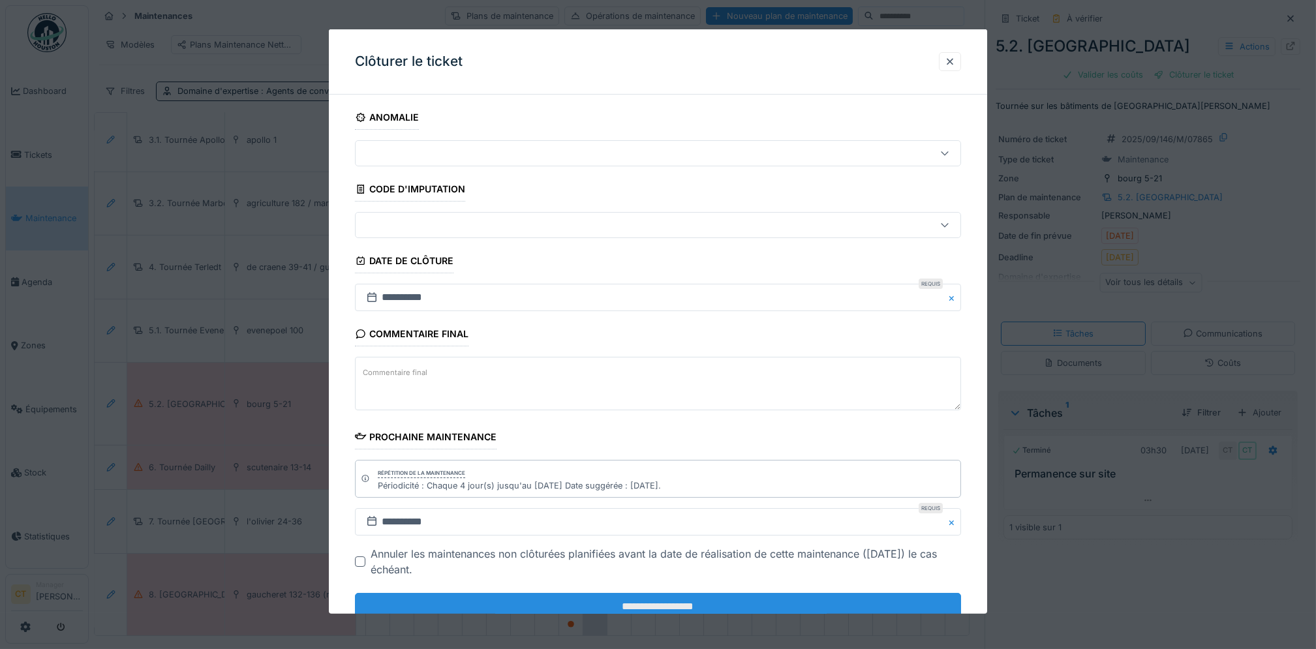
click at [745, 609] on input "**********" at bounding box center [658, 606] width 606 height 27
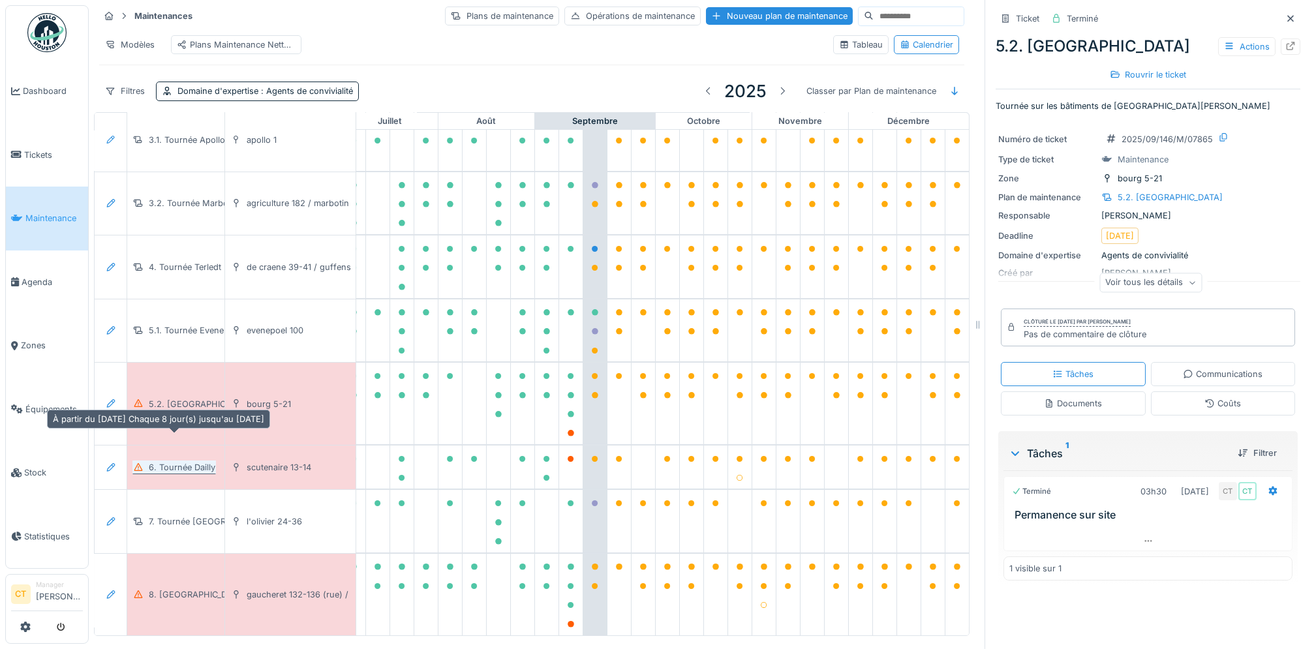
click at [189, 461] on div "6. Tournée Dailly" at bounding box center [182, 467] width 67 height 12
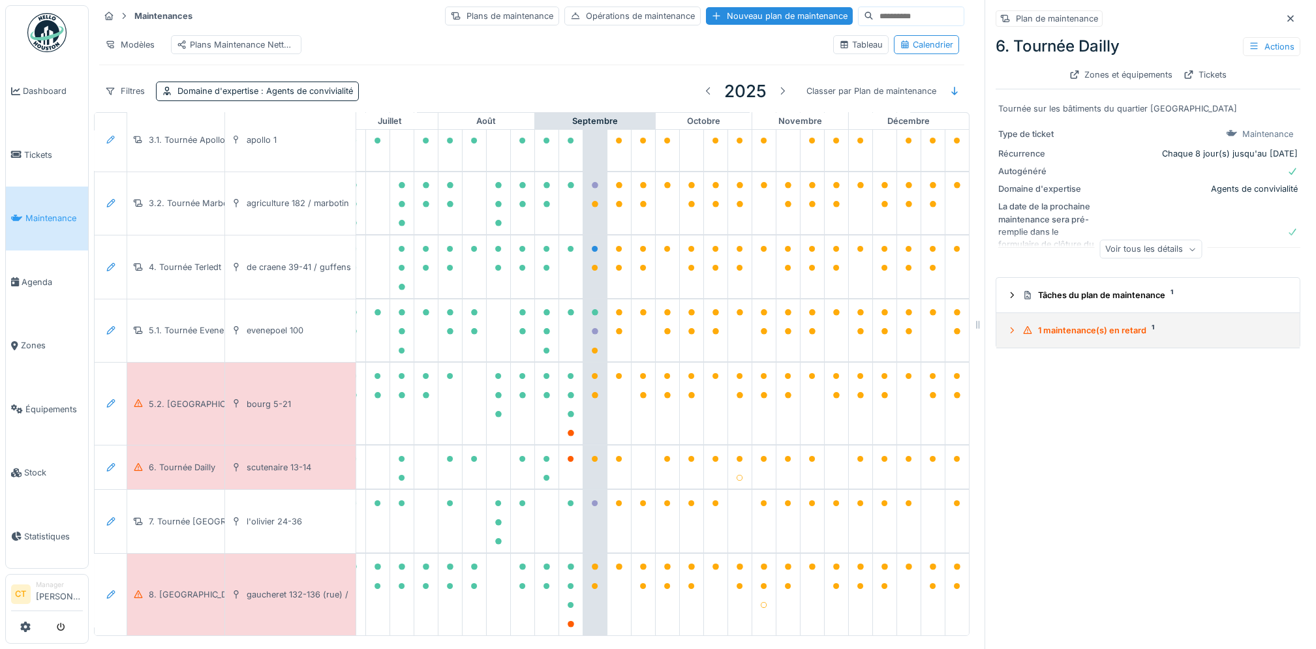
click at [1090, 324] on div "1 maintenance(s) en retard 1" at bounding box center [1153, 330] width 262 height 12
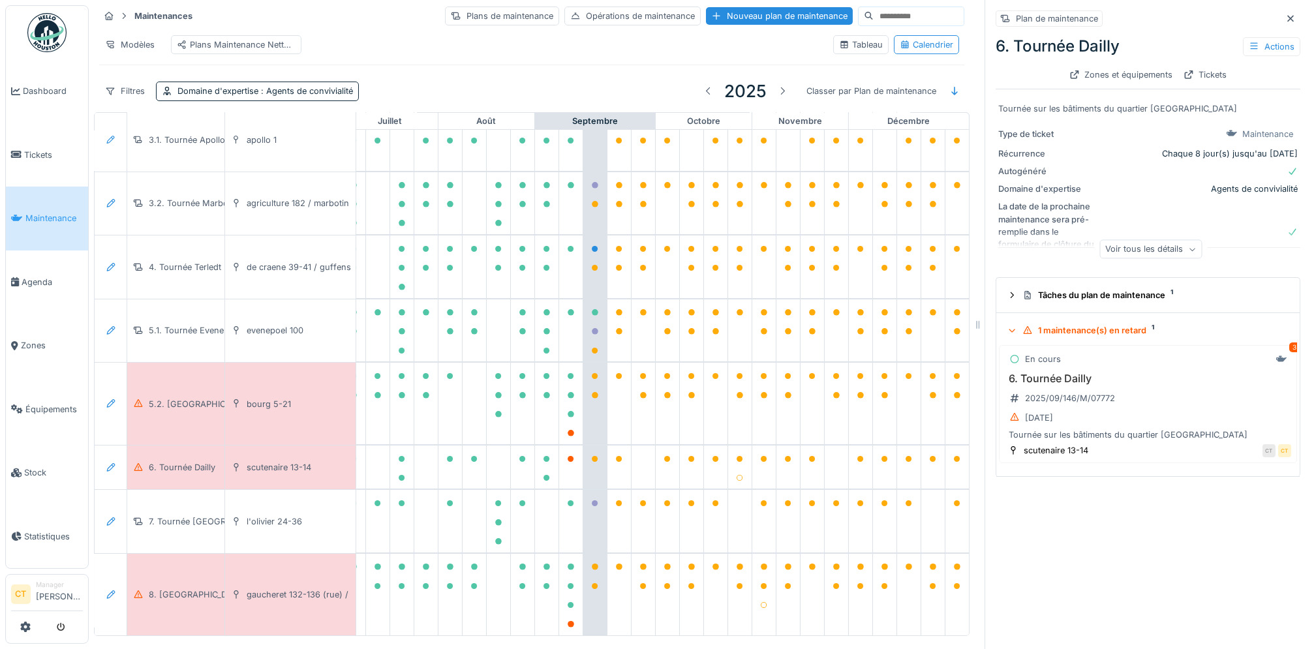
click at [1080, 324] on div "1 maintenance(s) en retard 1" at bounding box center [1153, 330] width 262 height 12
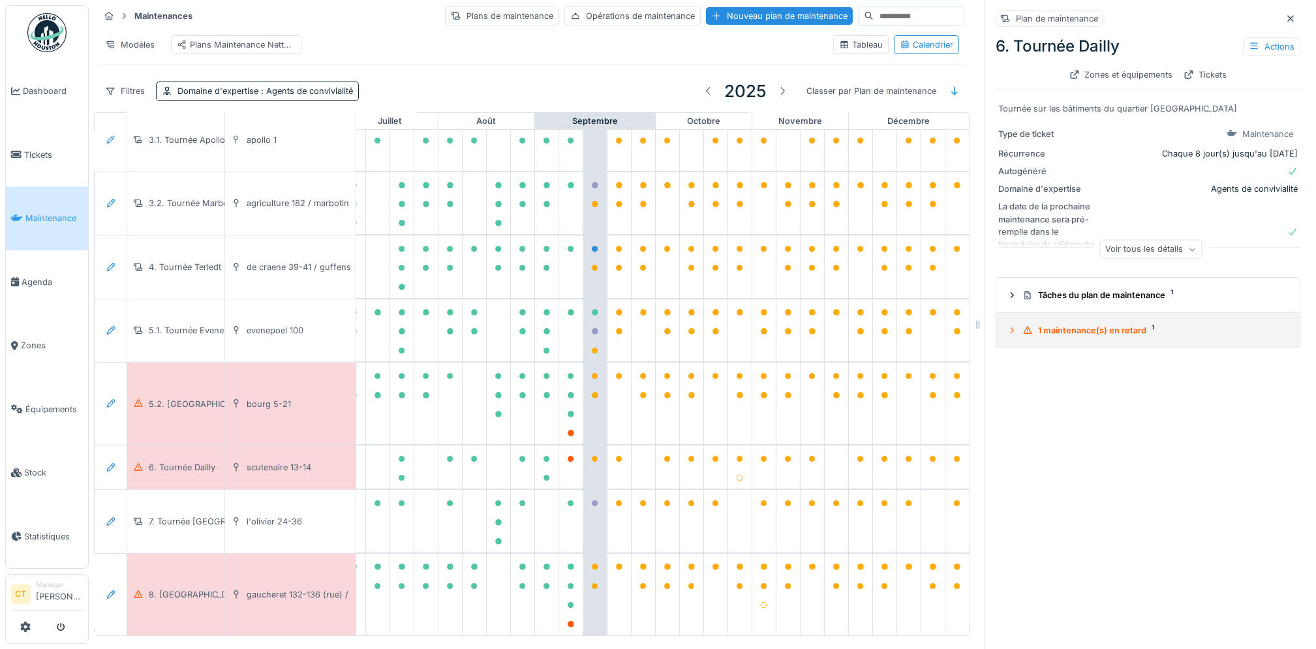
click at [1081, 324] on div "1 maintenance(s) en retard 1" at bounding box center [1153, 330] width 262 height 12
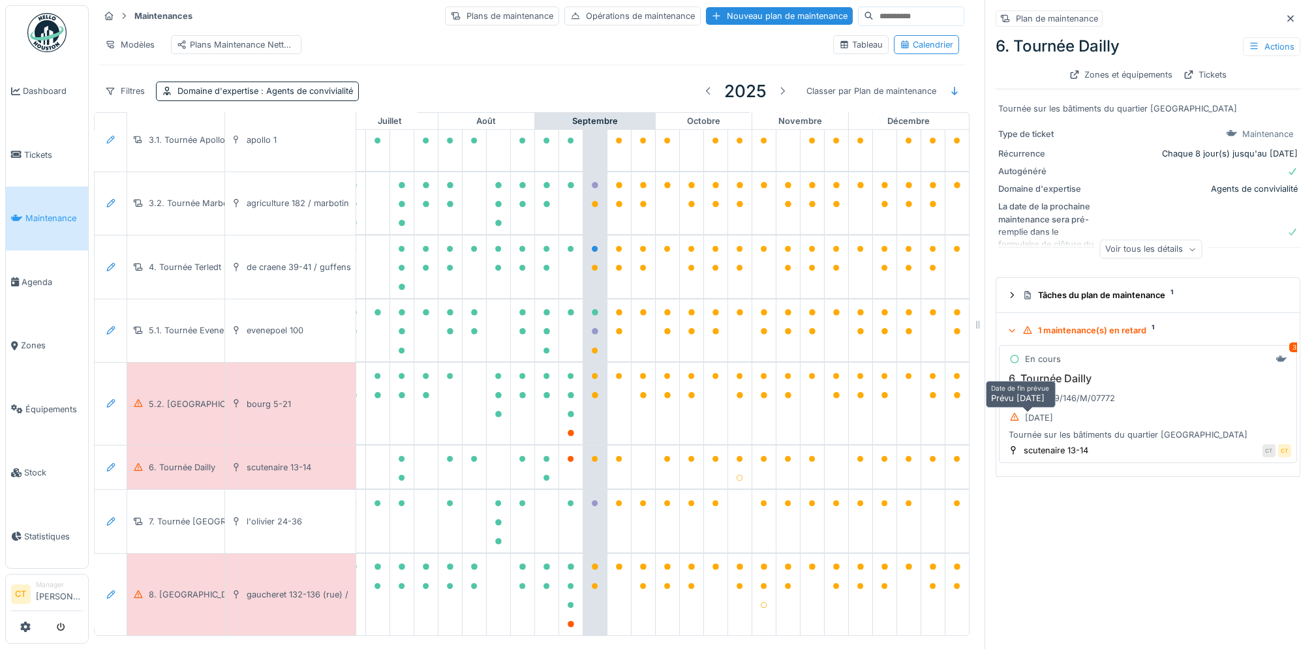
click at [1041, 412] on div "05/09/2025" at bounding box center [1039, 418] width 28 height 12
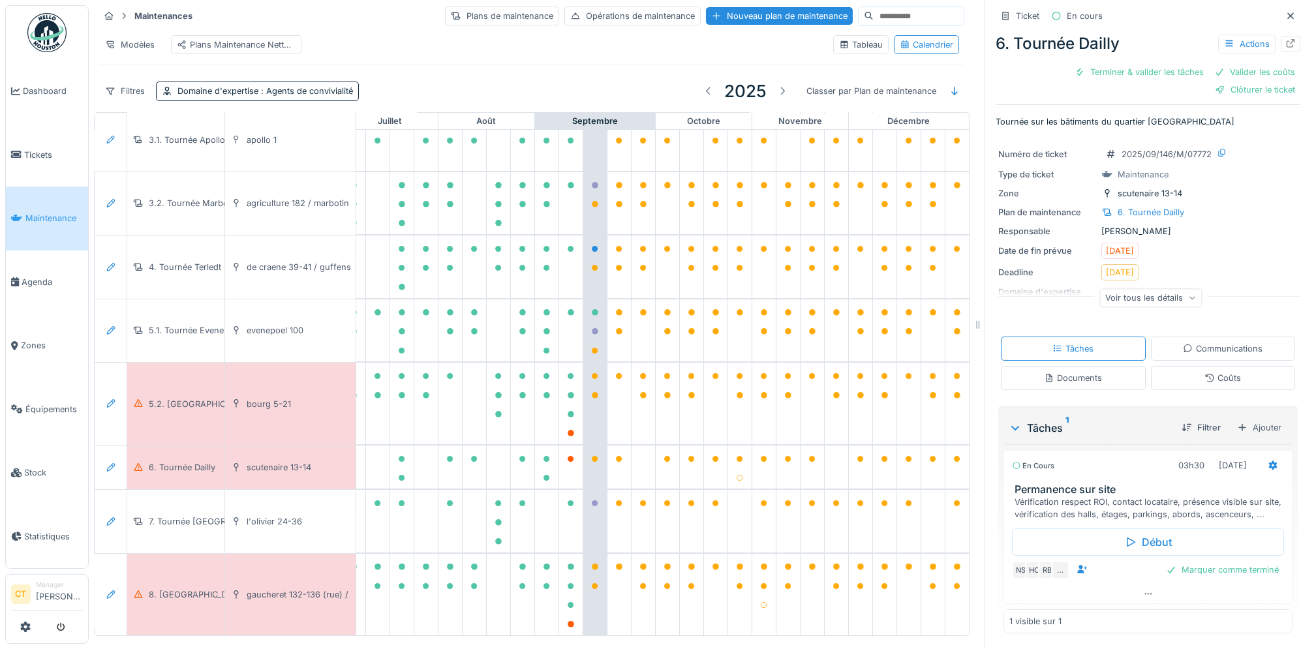
scroll to position [17, 0]
click at [1111, 63] on div "Terminer & valider les tâches" at bounding box center [1139, 72] width 140 height 18
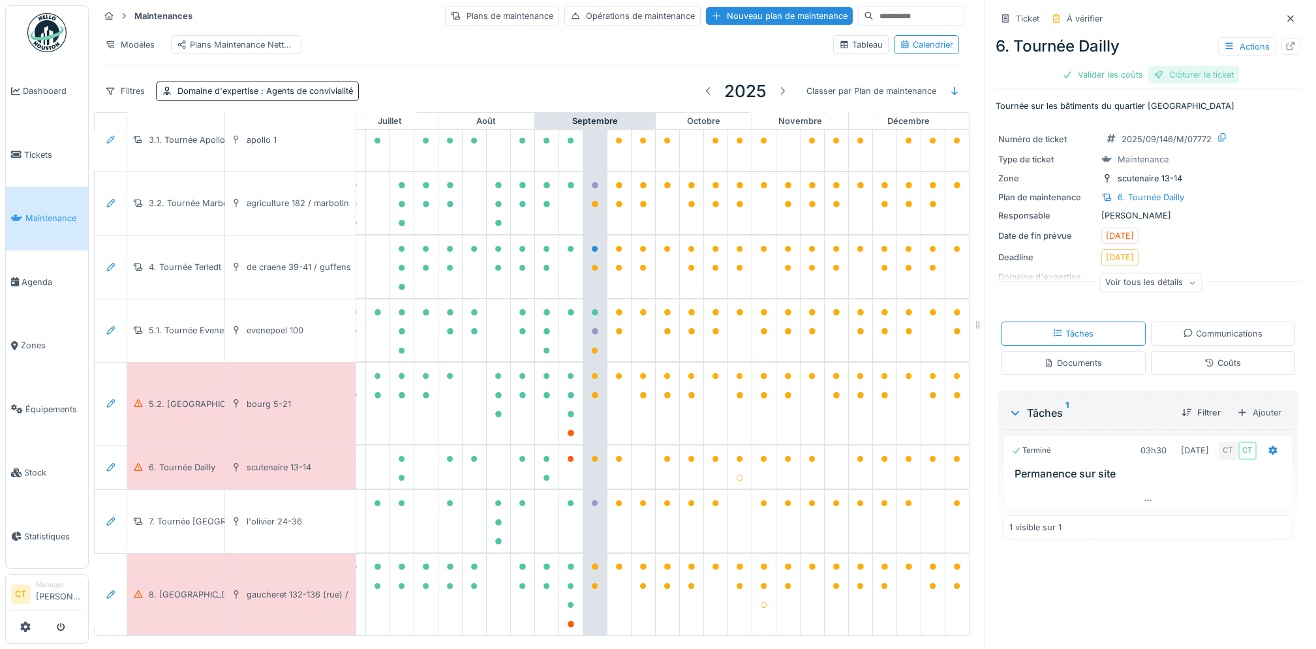
click at [1178, 66] on div "Clôturer le ticket" at bounding box center [1193, 75] width 91 height 18
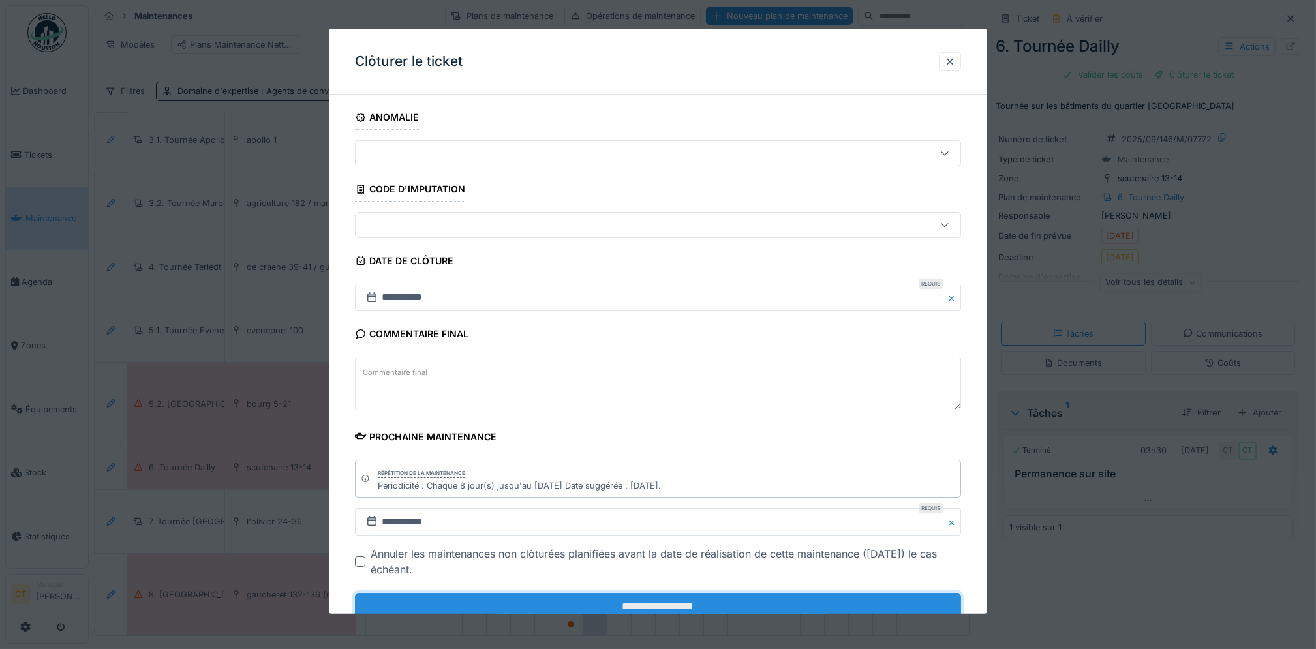
click at [585, 604] on input "**********" at bounding box center [658, 606] width 606 height 27
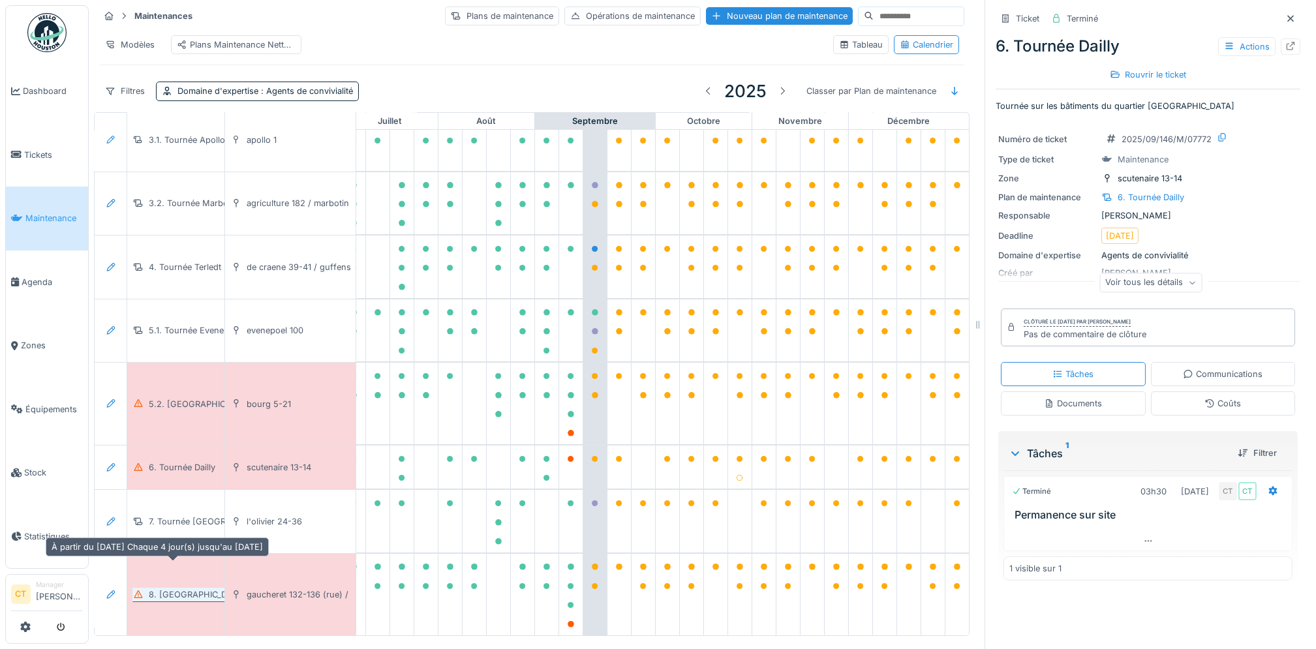
click at [187, 589] on div "8. [GEOGRAPHIC_DATA]" at bounding box center [197, 595] width 97 height 12
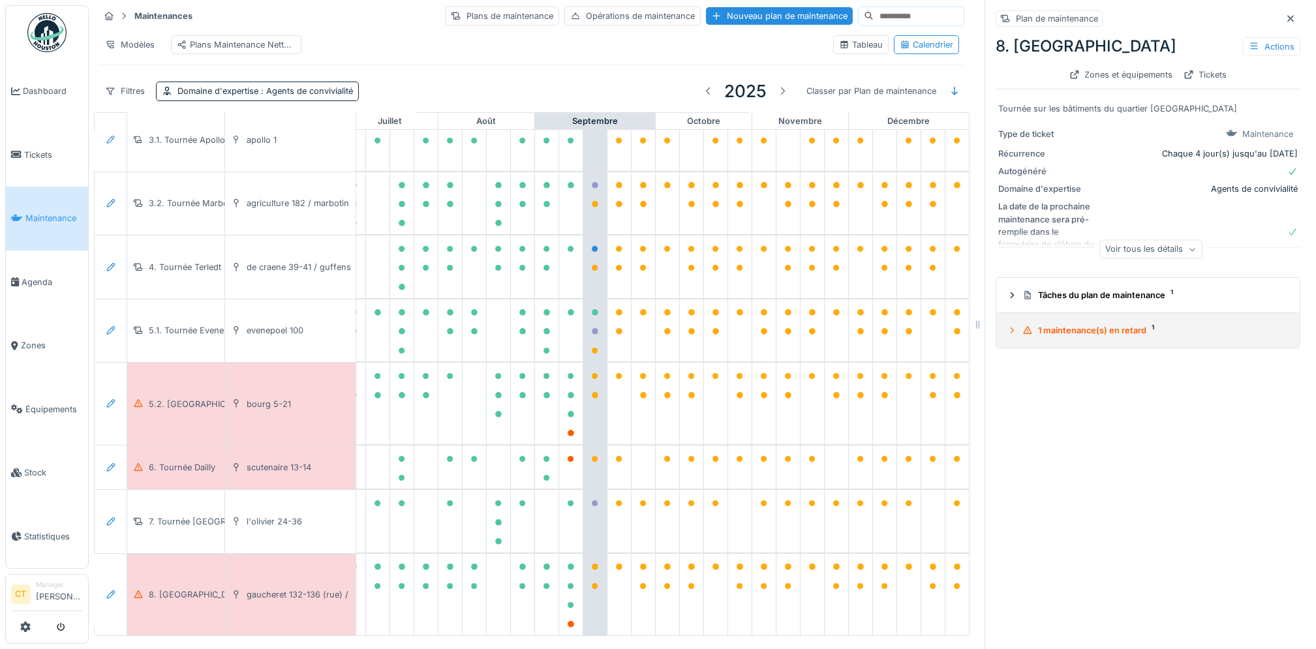
click at [1120, 326] on summary "1 maintenance(s) en retard 1" at bounding box center [1148, 330] width 293 height 24
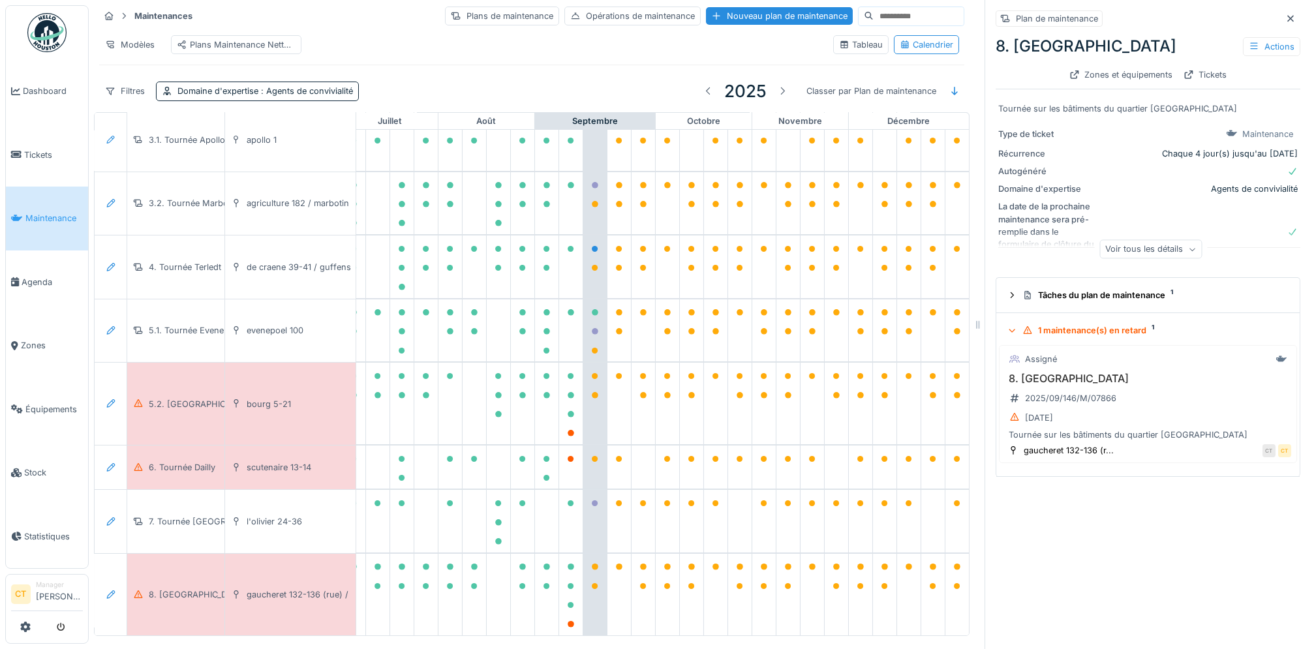
click at [1109, 324] on div "1 maintenance(s) en retard 1" at bounding box center [1153, 330] width 262 height 12
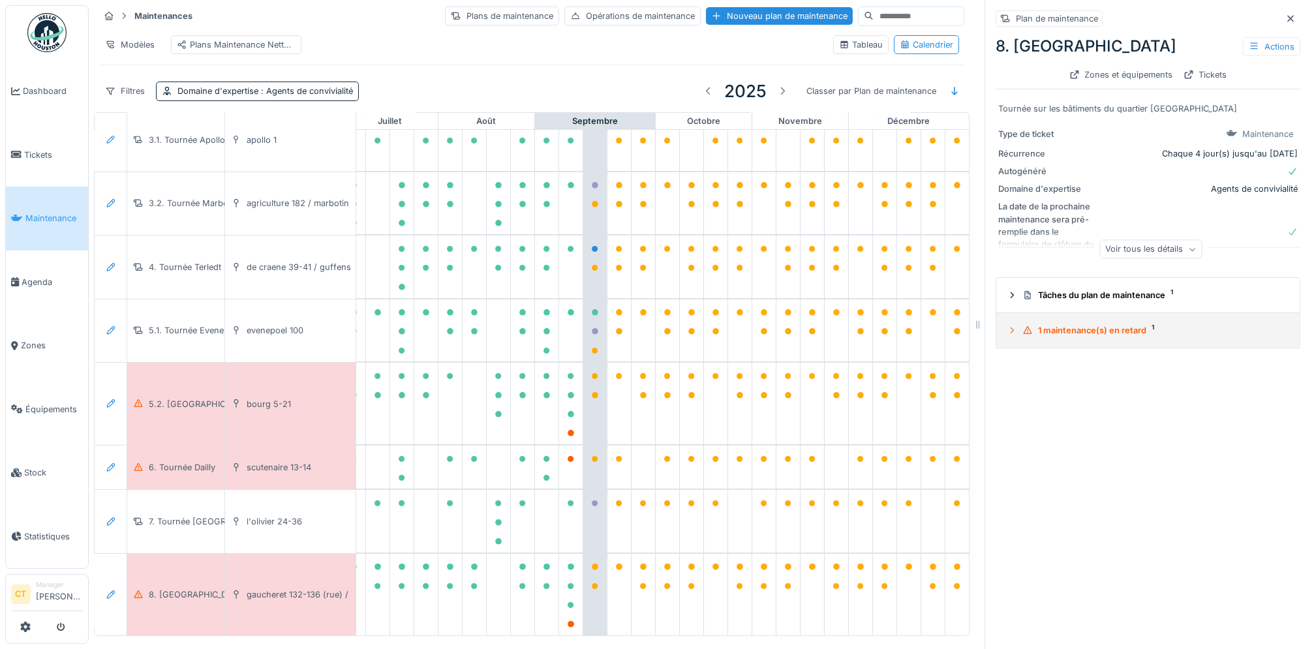
click at [1057, 327] on summary "1 maintenance(s) en retard 1" at bounding box center [1148, 330] width 293 height 24
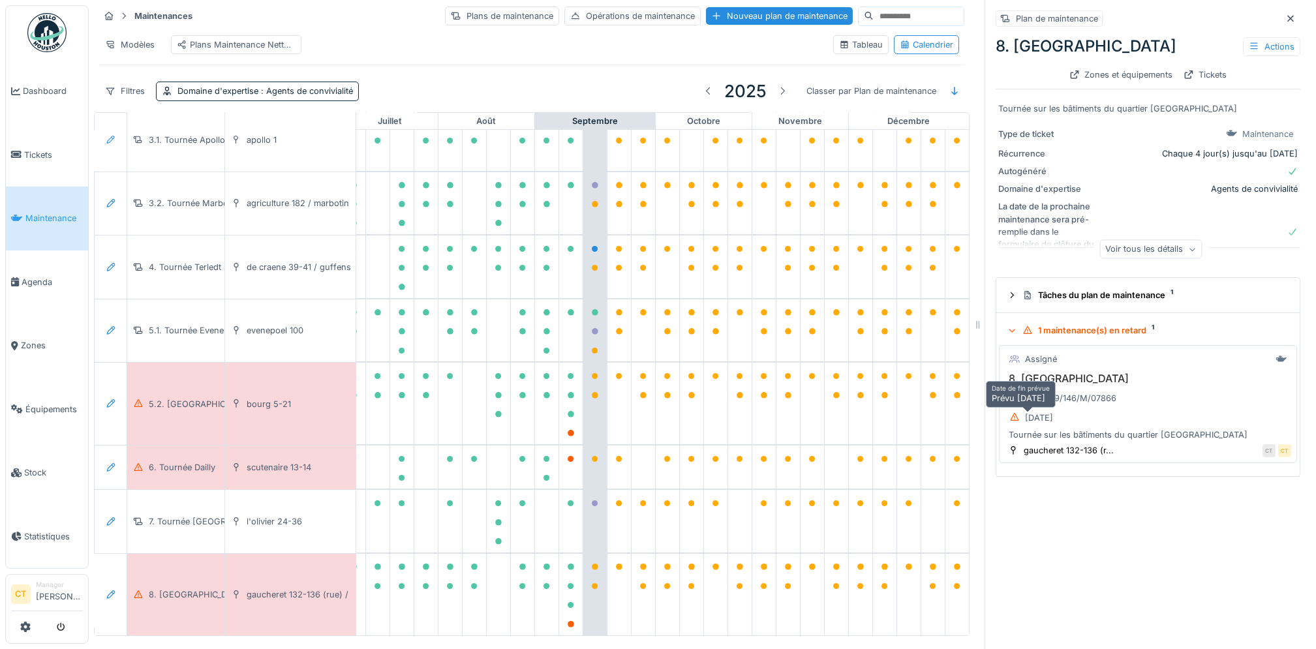
click at [1037, 412] on div "[DATE]" at bounding box center [1039, 418] width 28 height 12
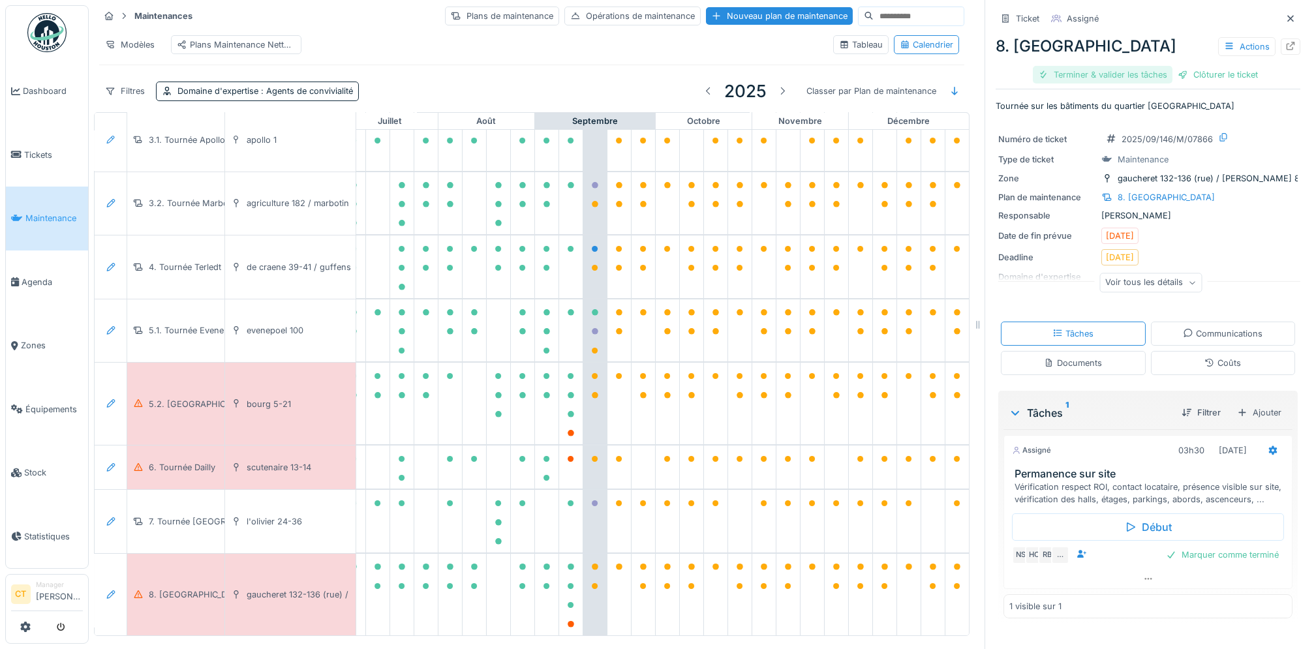
click at [1080, 66] on div "Terminer & valider les tâches" at bounding box center [1103, 75] width 140 height 18
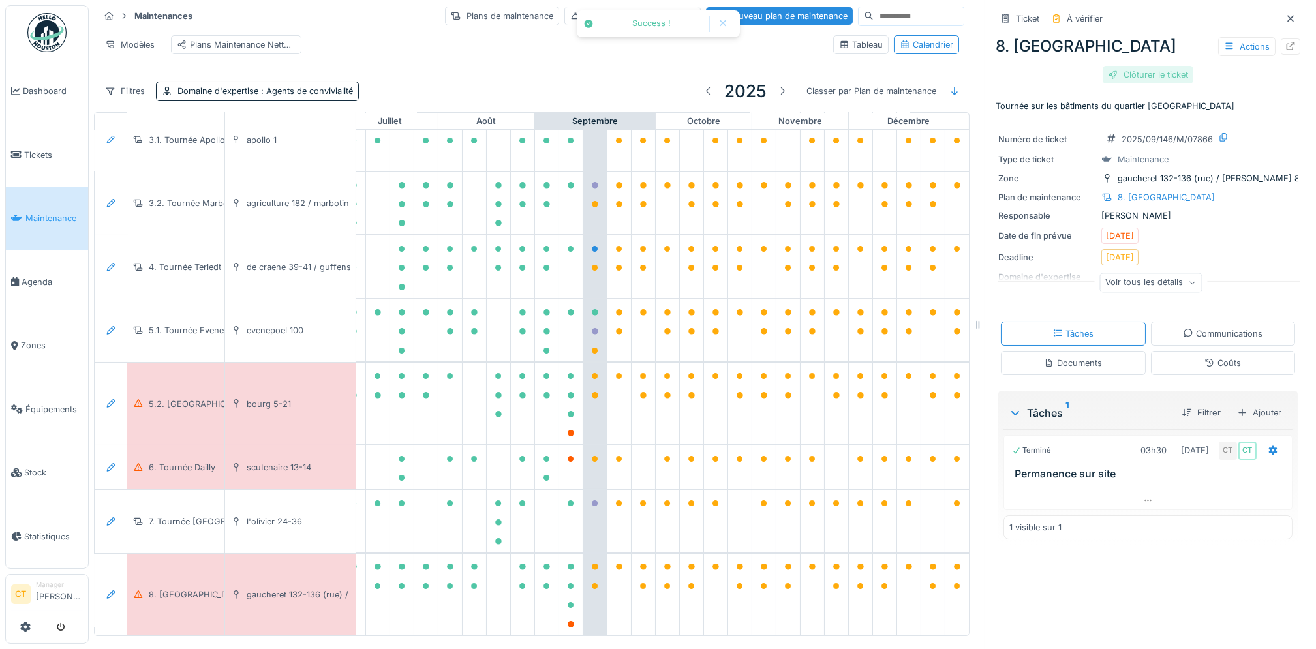
click at [1152, 66] on div "Clôturer le ticket" at bounding box center [1148, 75] width 91 height 18
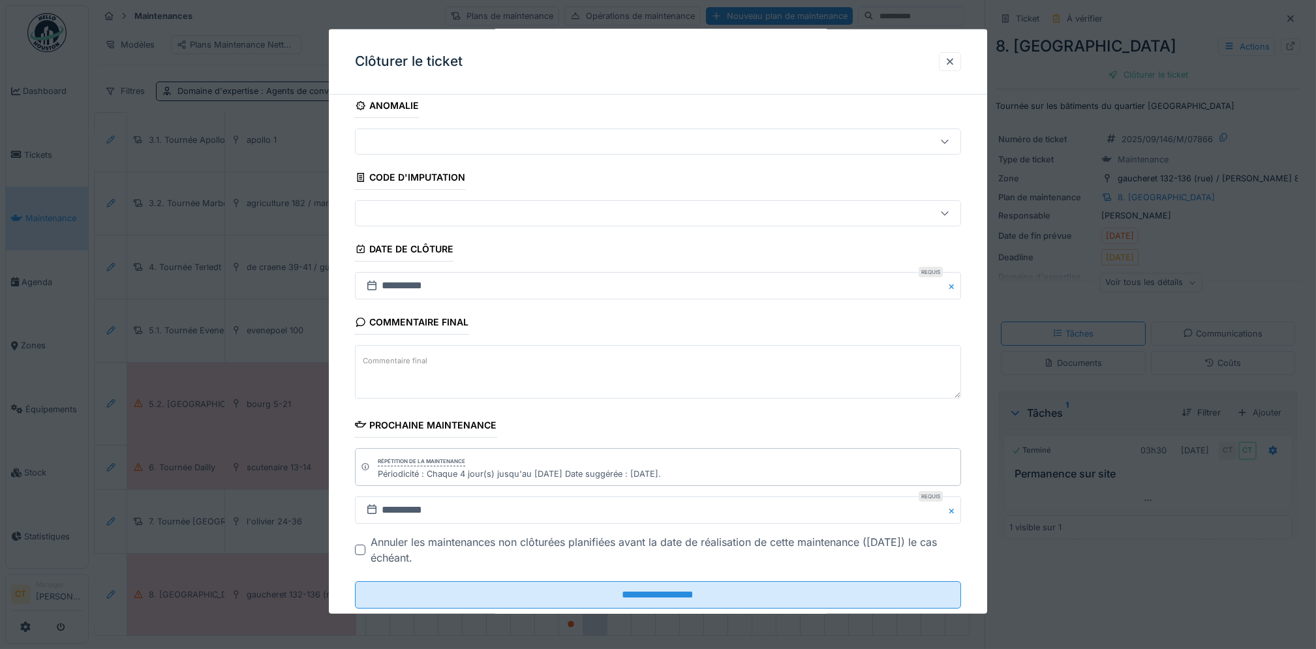
scroll to position [44, 0]
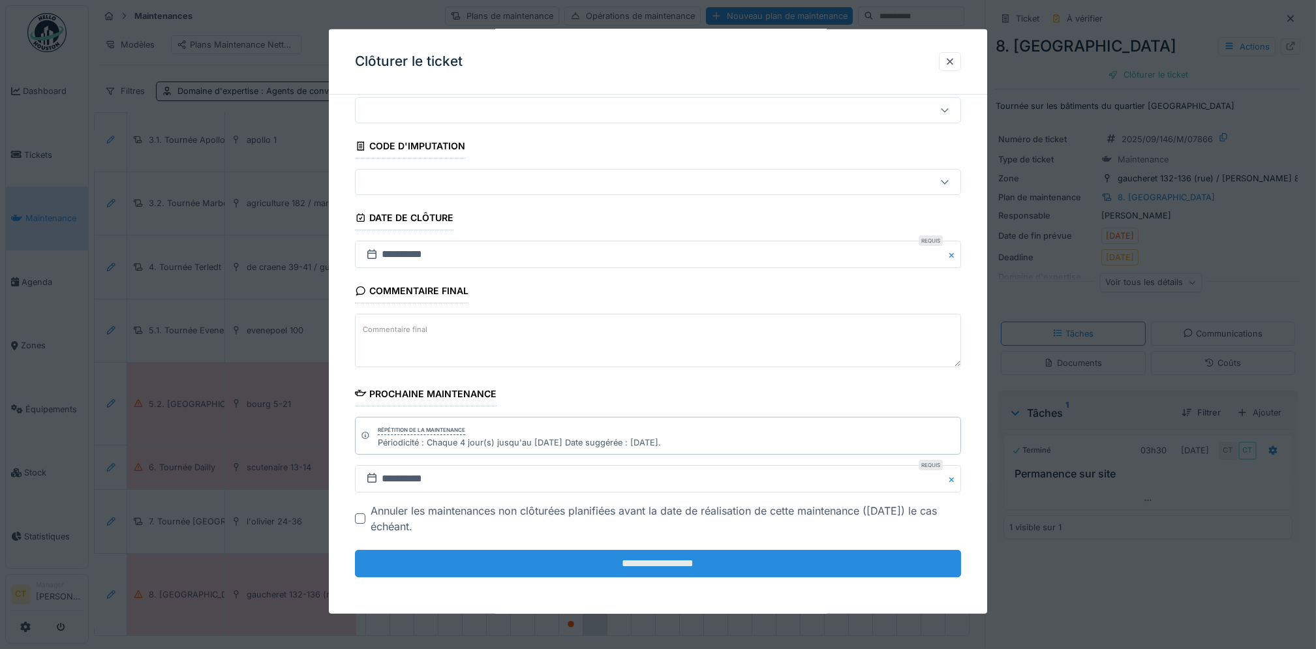
click at [841, 560] on input "**********" at bounding box center [658, 563] width 606 height 27
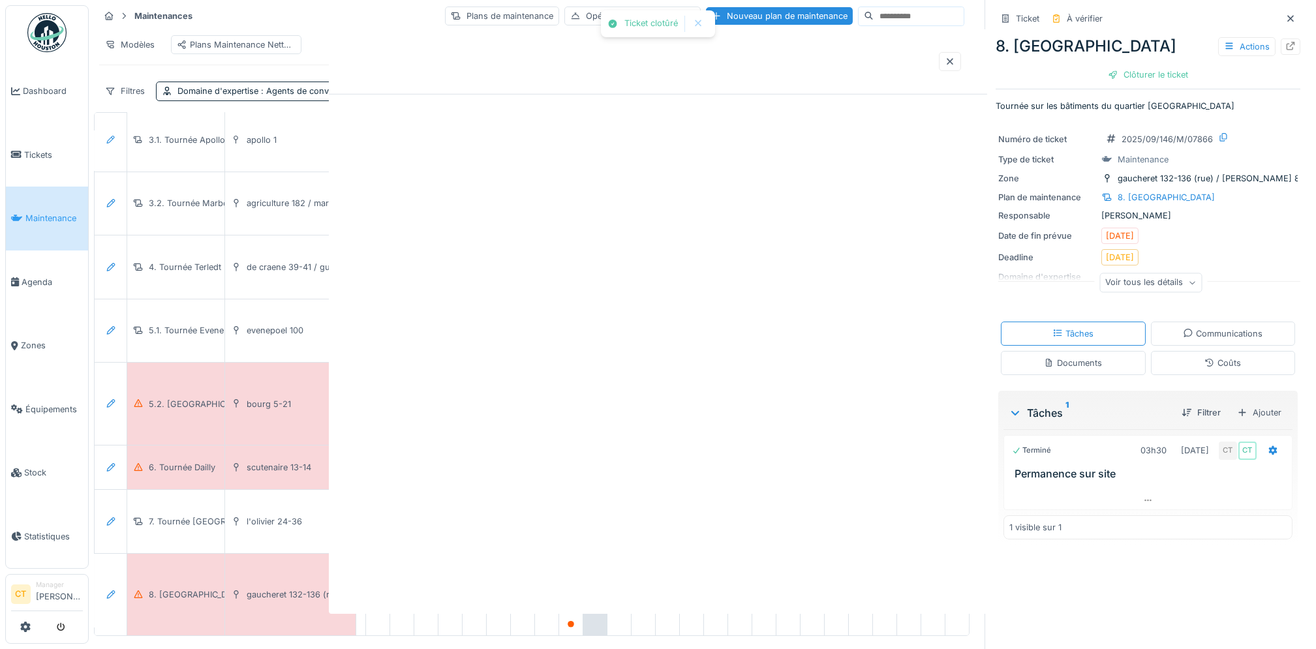
scroll to position [0, 0]
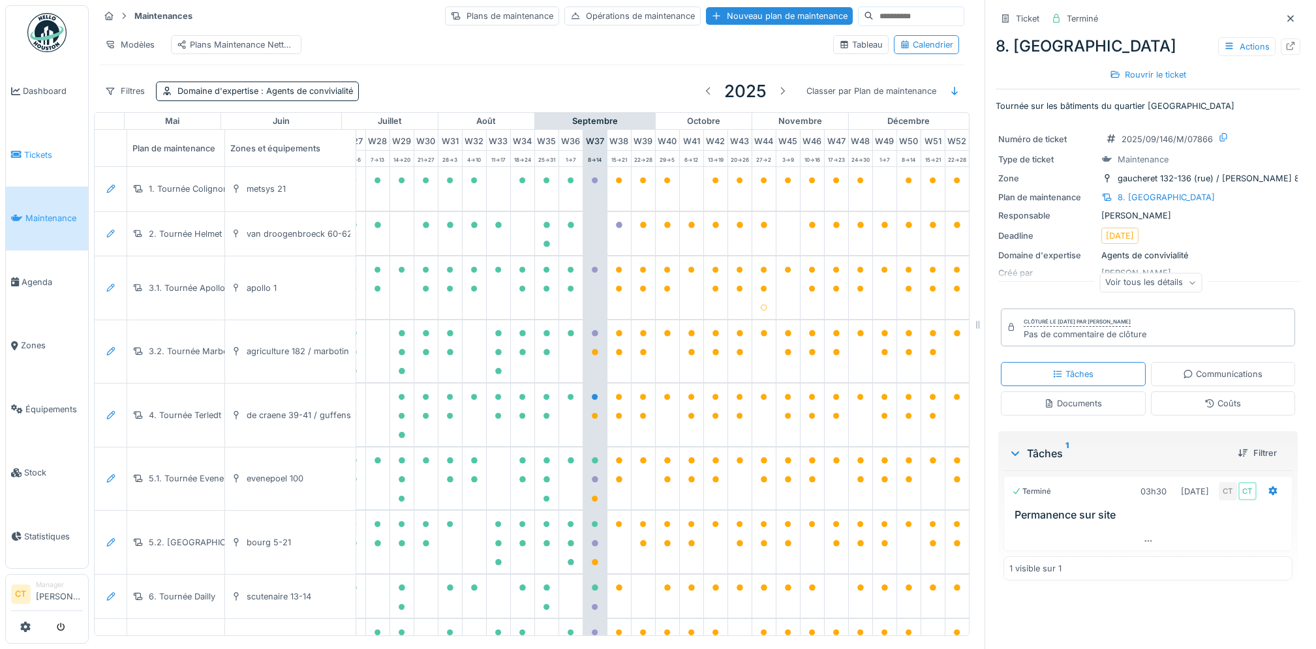
click at [57, 149] on span "Tickets" at bounding box center [53, 155] width 59 height 12
